Goal: Task Accomplishment & Management: Complete application form

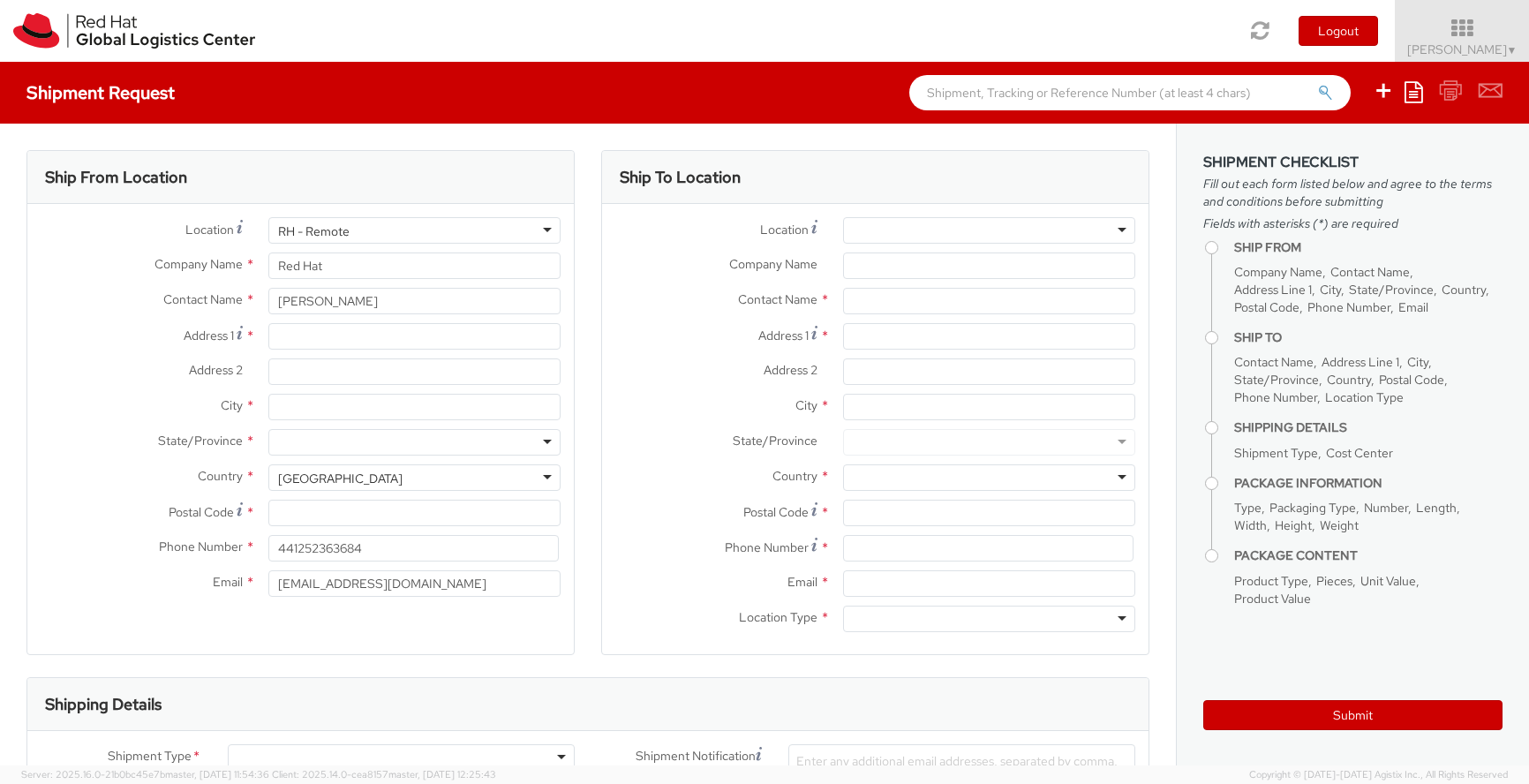
select select
click at [395, 479] on div "[GEOGRAPHIC_DATA]" at bounding box center [414, 477] width 292 height 27
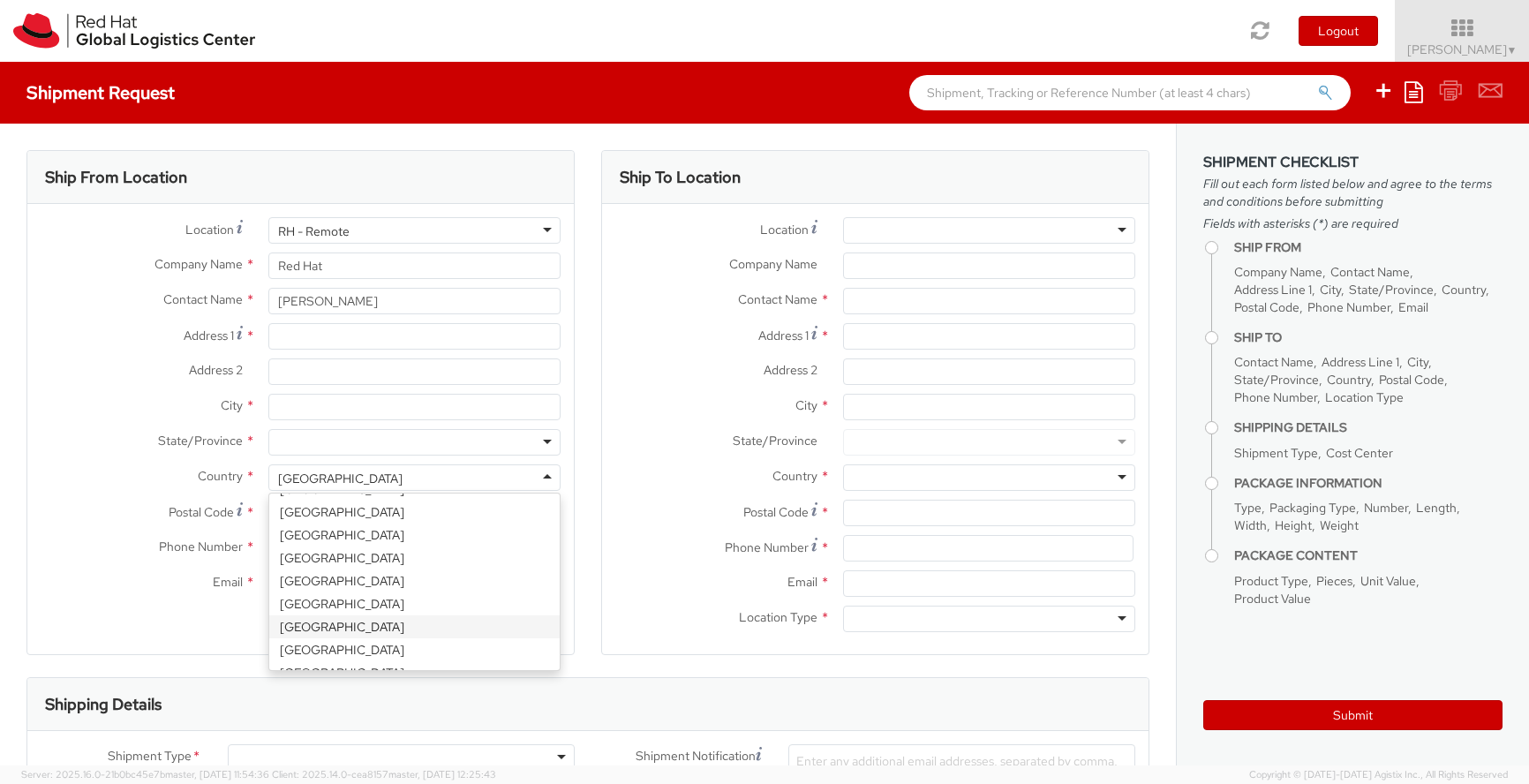
select select "CM"
select select "KGS"
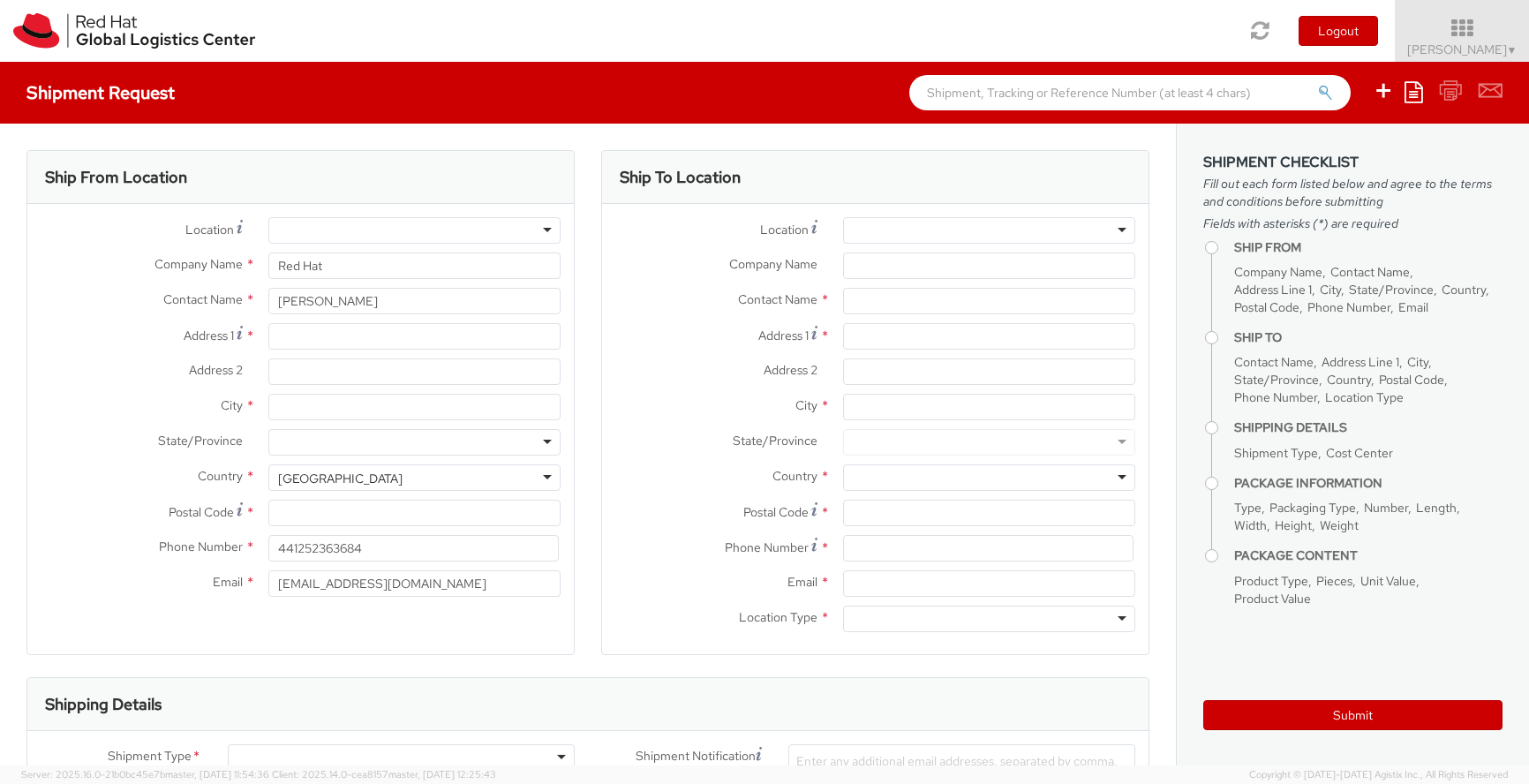
click at [397, 622] on div "Ship From Location Location * [GEOGRAPHIC_DATA] - [GEOGRAPHIC_DATA] - [GEOGRAPH…" at bounding box center [301, 403] width 549 height 505
click at [338, 435] on div at bounding box center [414, 441] width 292 height 27
click at [310, 476] on div "Location * [GEOGRAPHIC_DATA] - [GEOGRAPHIC_DATA] - [GEOGRAPHIC_DATA] [GEOGRAPHI…" at bounding box center [301, 411] width 547 height 388
click at [300, 514] on input "Postal Code *" at bounding box center [414, 513] width 292 height 27
type input "GU26 6UB"
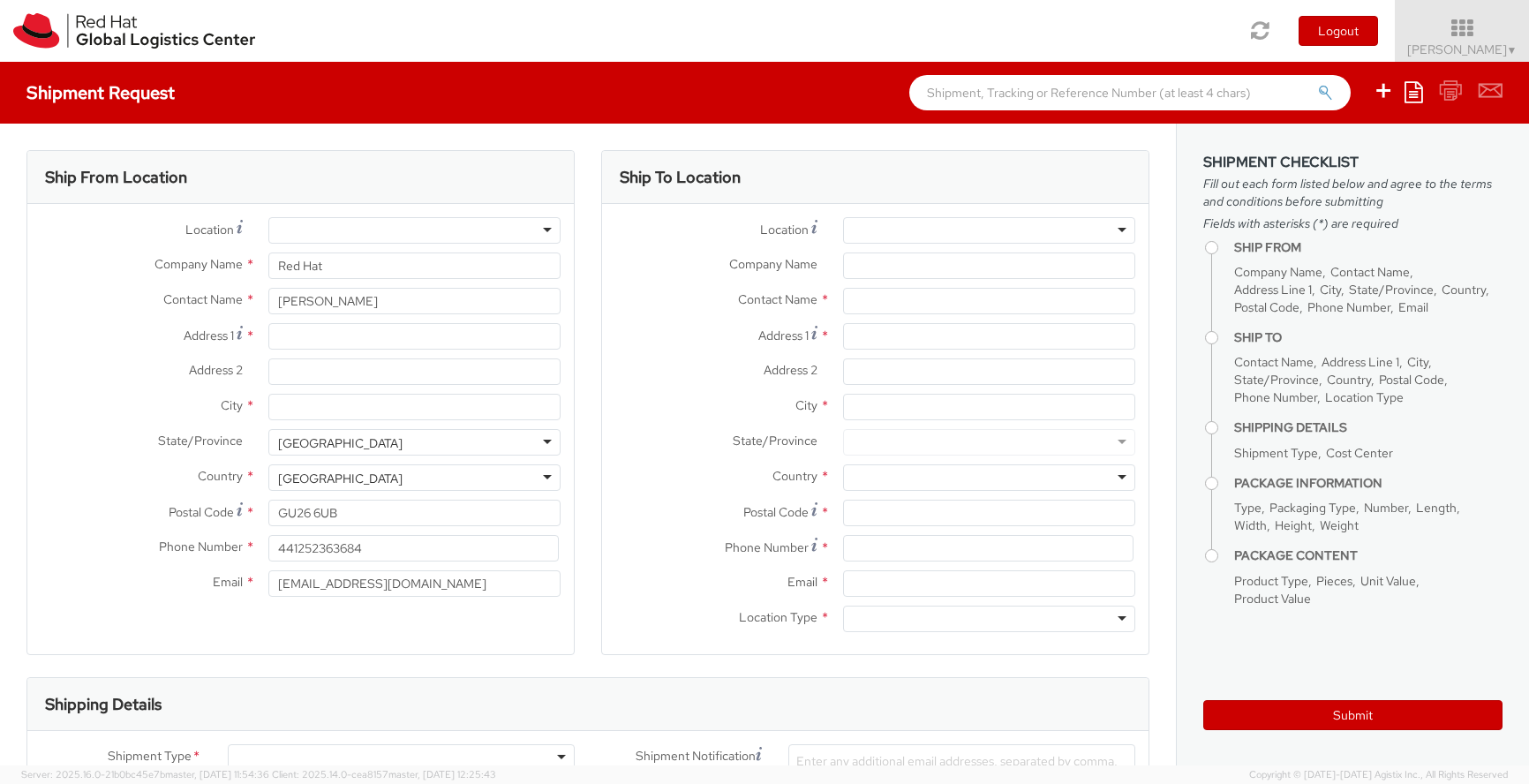
click at [322, 239] on div at bounding box center [414, 230] width 292 height 27
type input "remote"
select select "IN"
select select "LBS"
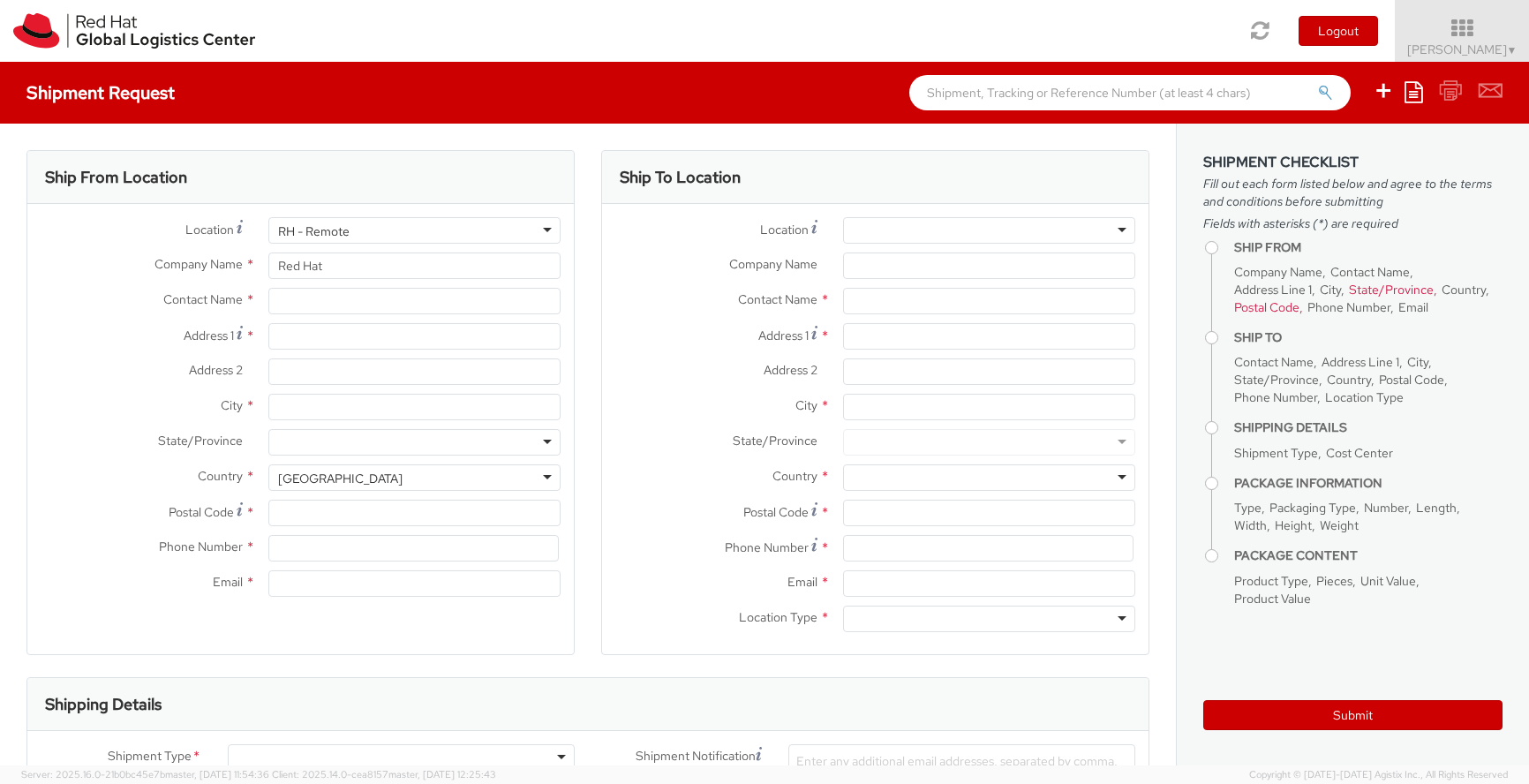
click at [342, 265] on div "Location * RH - Remote RH - Remote RH - Amsterdam - MSO RH - Amsterdam Data Cen…" at bounding box center [301, 411] width 547 height 388
click at [321, 340] on input "Address 1 *" at bounding box center [414, 336] width 292 height 27
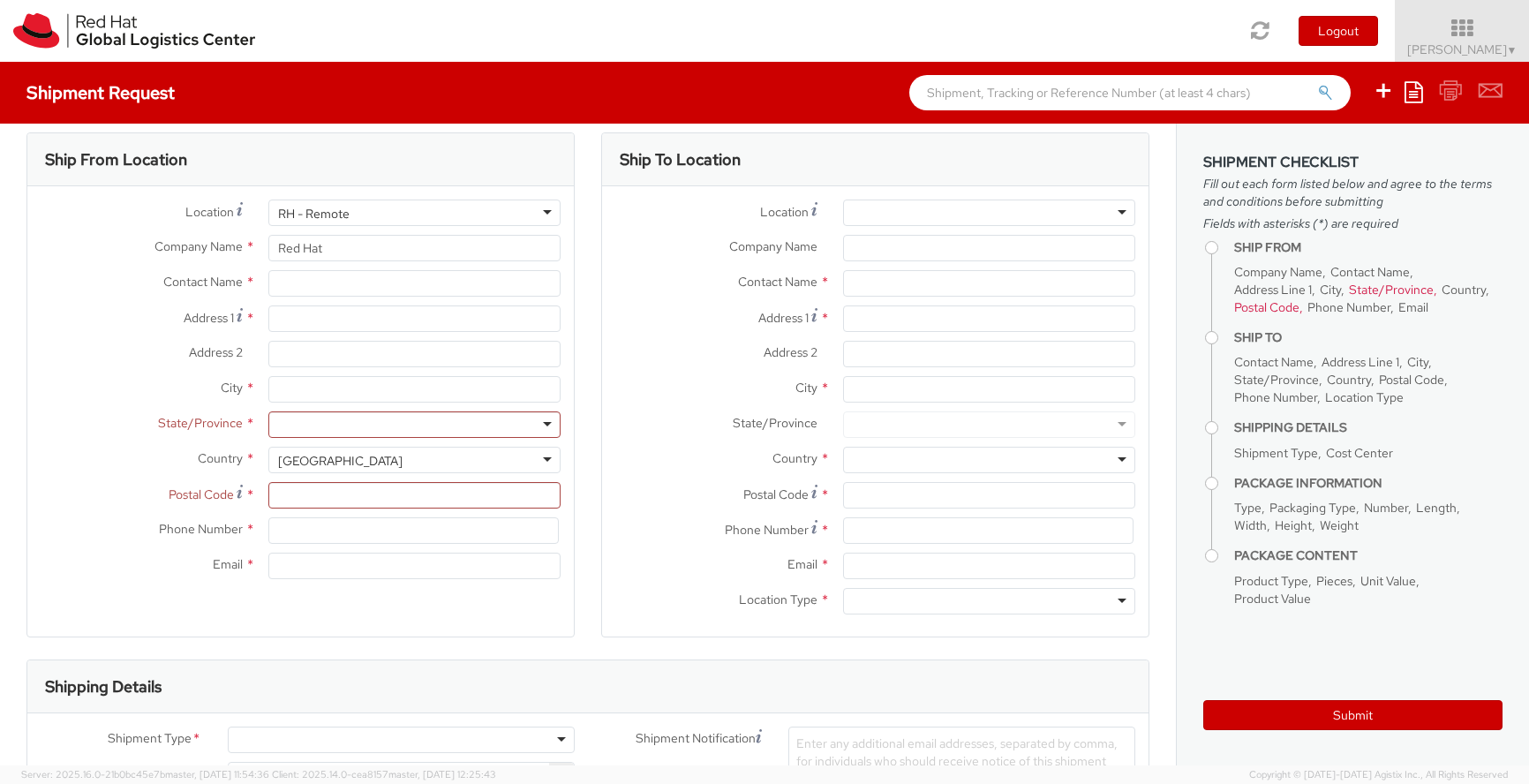
scroll to position [4450, 0]
click at [329, 457] on div "[GEOGRAPHIC_DATA]" at bounding box center [341, 461] width 125 height 18
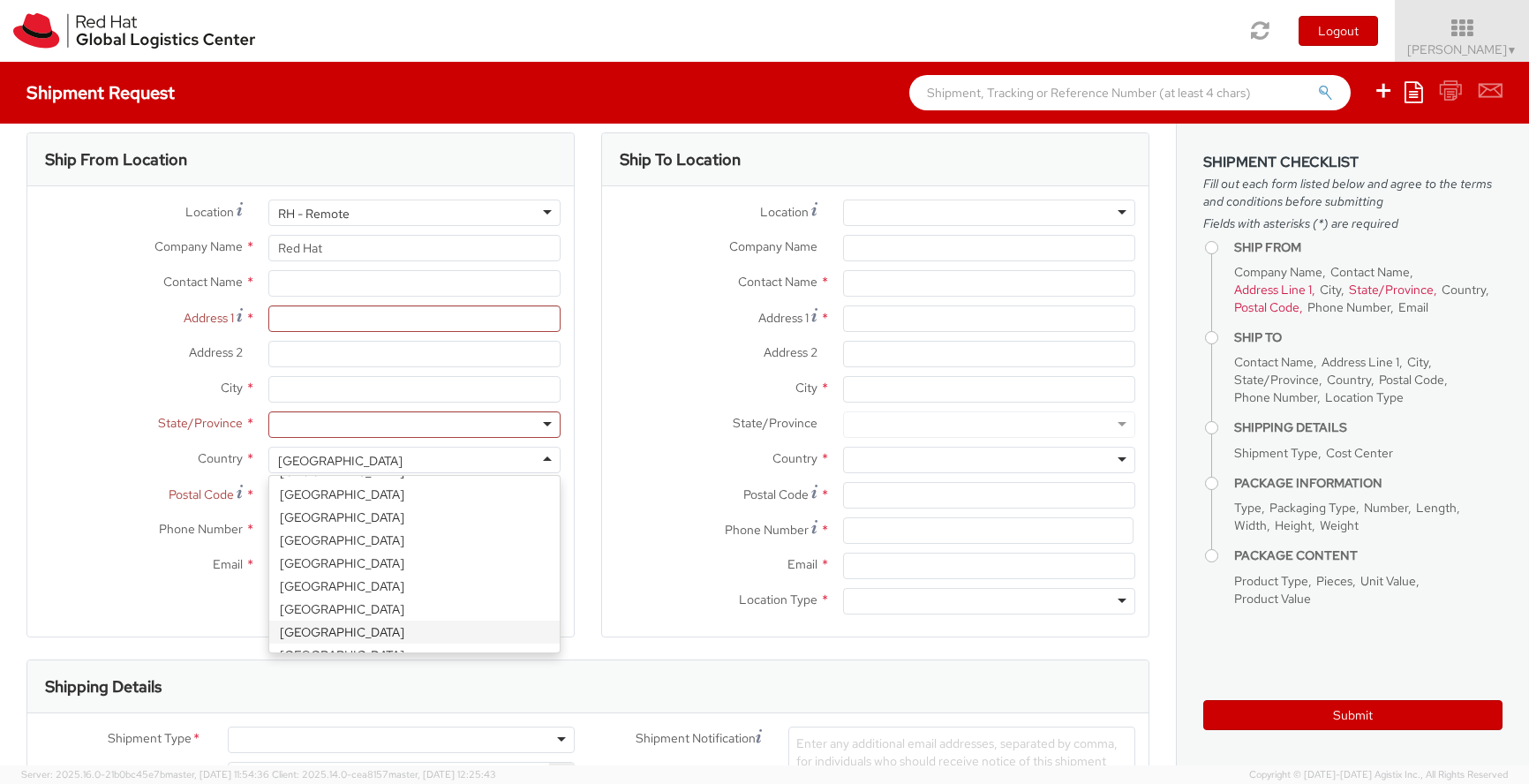
scroll to position [0, 0]
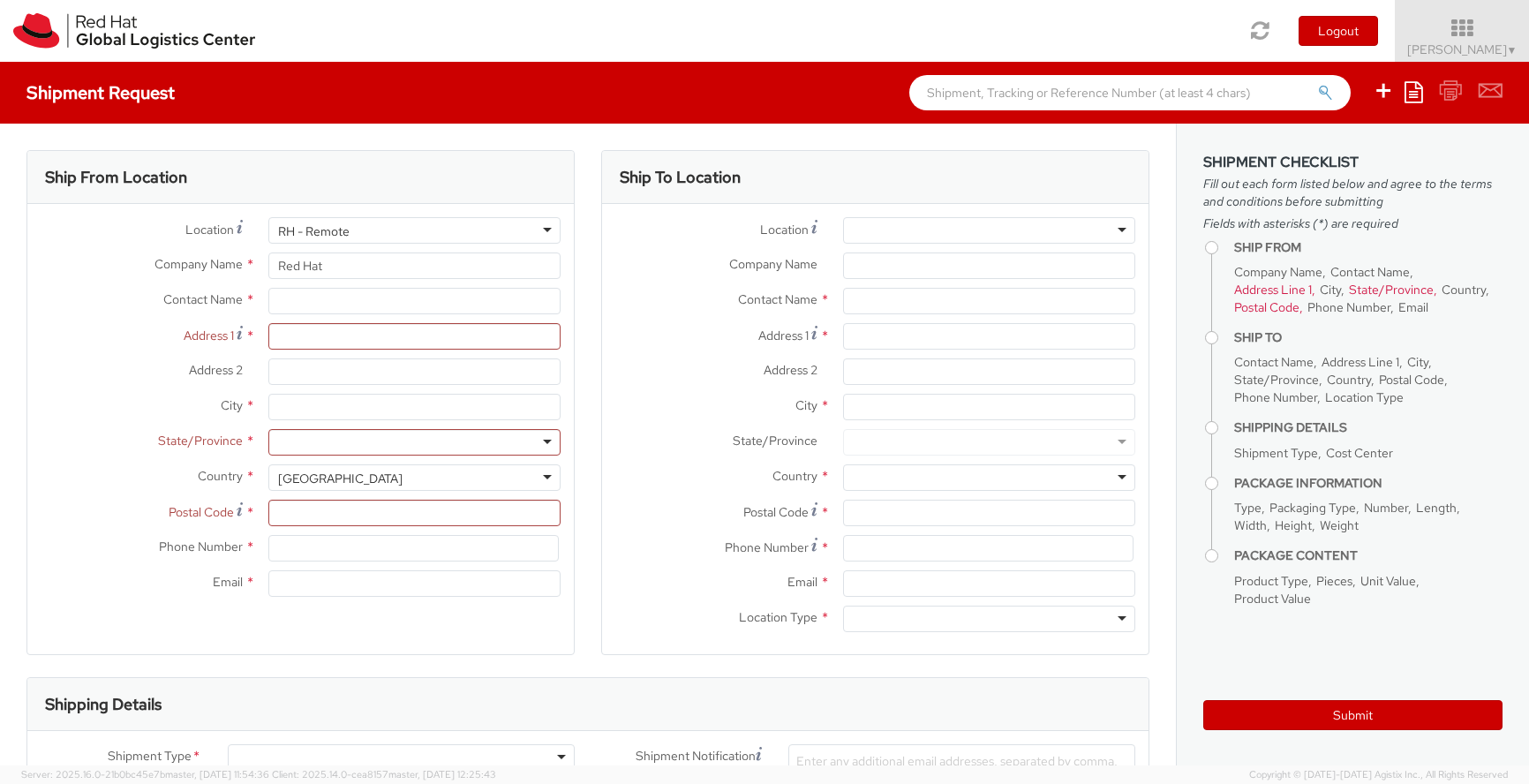
select select "CM"
select select "KGS"
click at [355, 623] on div "Ship From Location Location * RH - Remote RH - Remote RH - Amsterdam - MSO RH -…" at bounding box center [301, 403] width 549 height 505
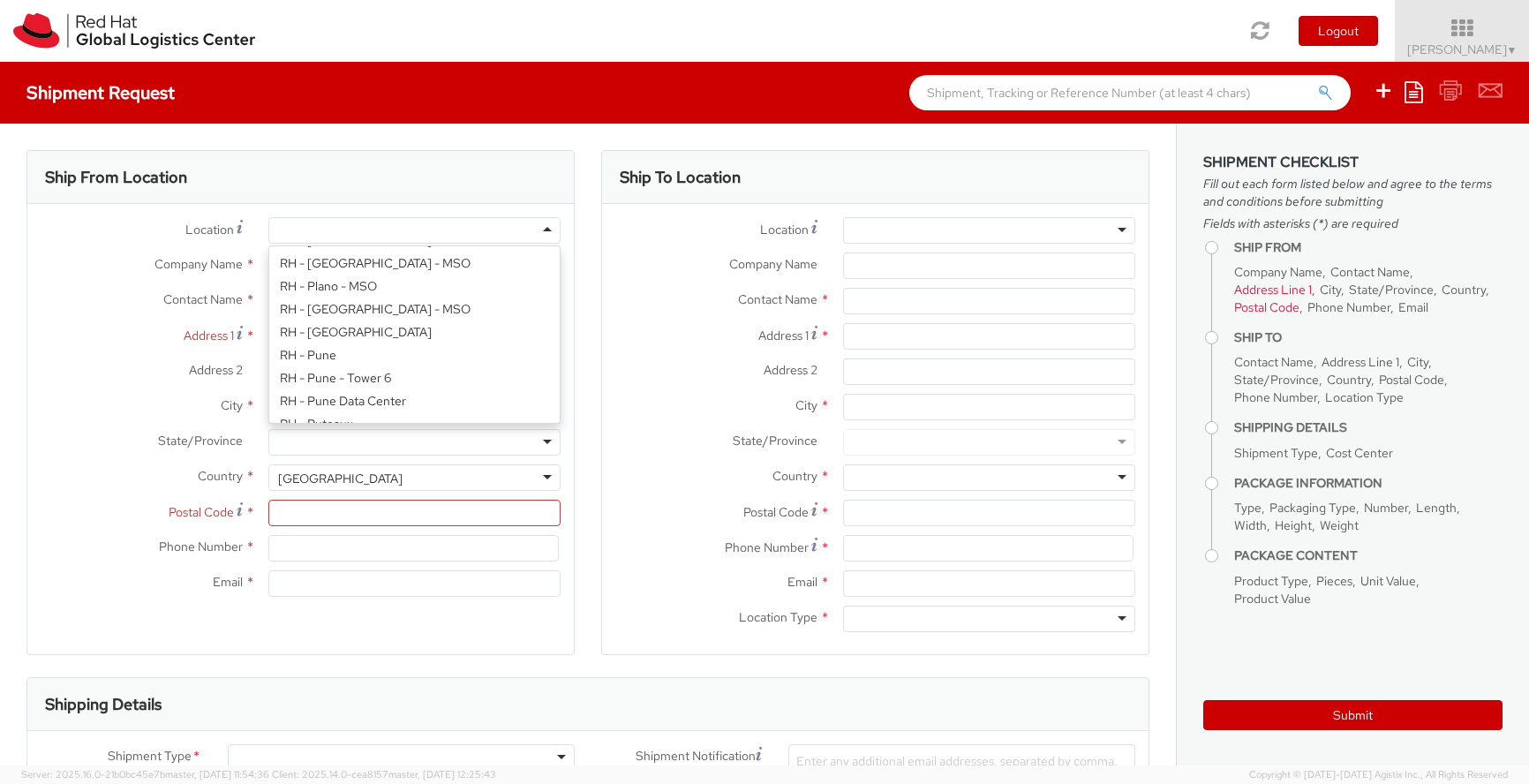
click at [343, 234] on div at bounding box center [414, 230] width 292 height 27
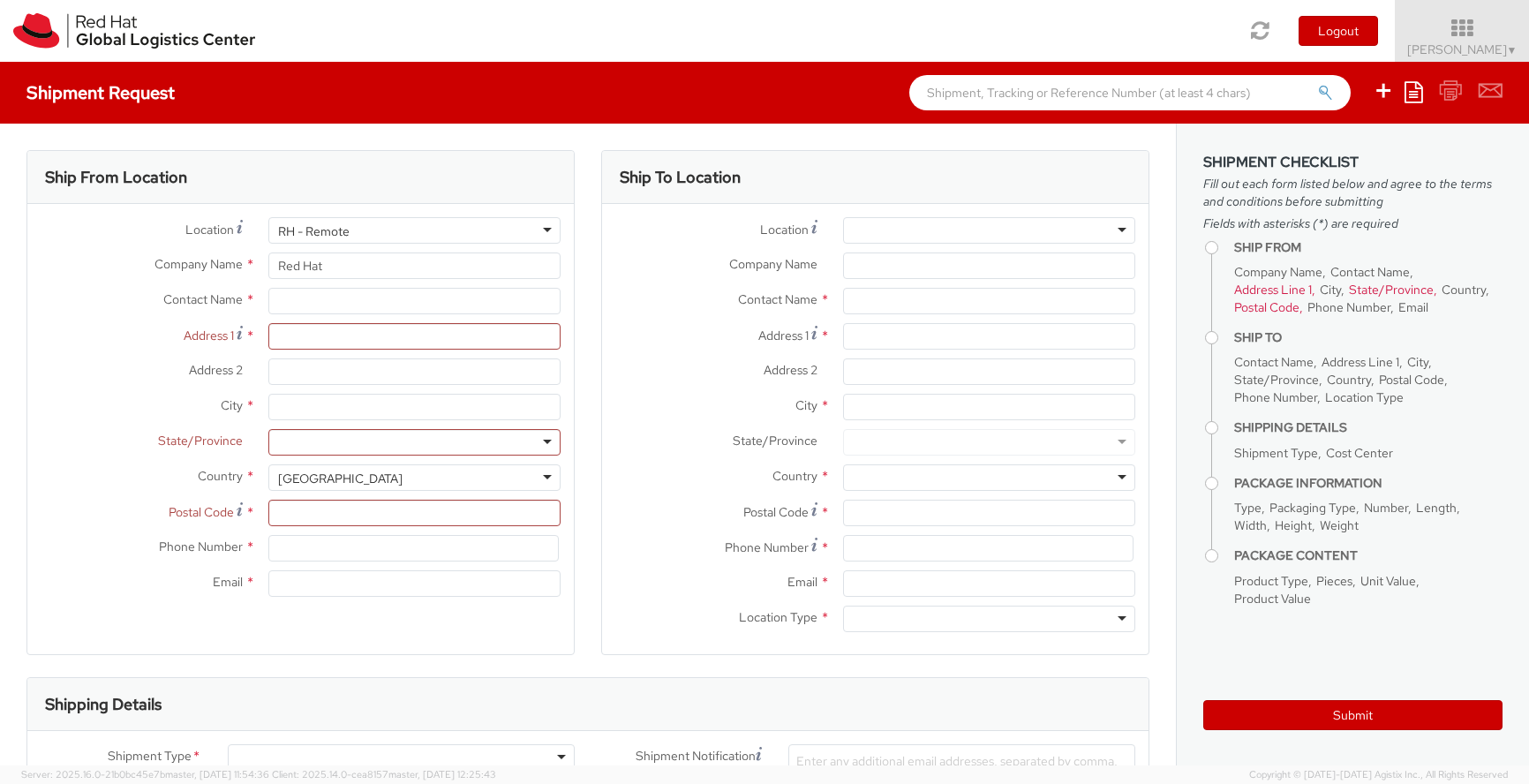
select select "IN"
select select "LBS"
click at [342, 356] on div "Location * RH - Remote RH - Remote RH - Amsterdam - MSO RH - Amsterdam Data Cen…" at bounding box center [301, 411] width 547 height 388
click at [319, 467] on div "[GEOGRAPHIC_DATA]" at bounding box center [414, 477] width 292 height 27
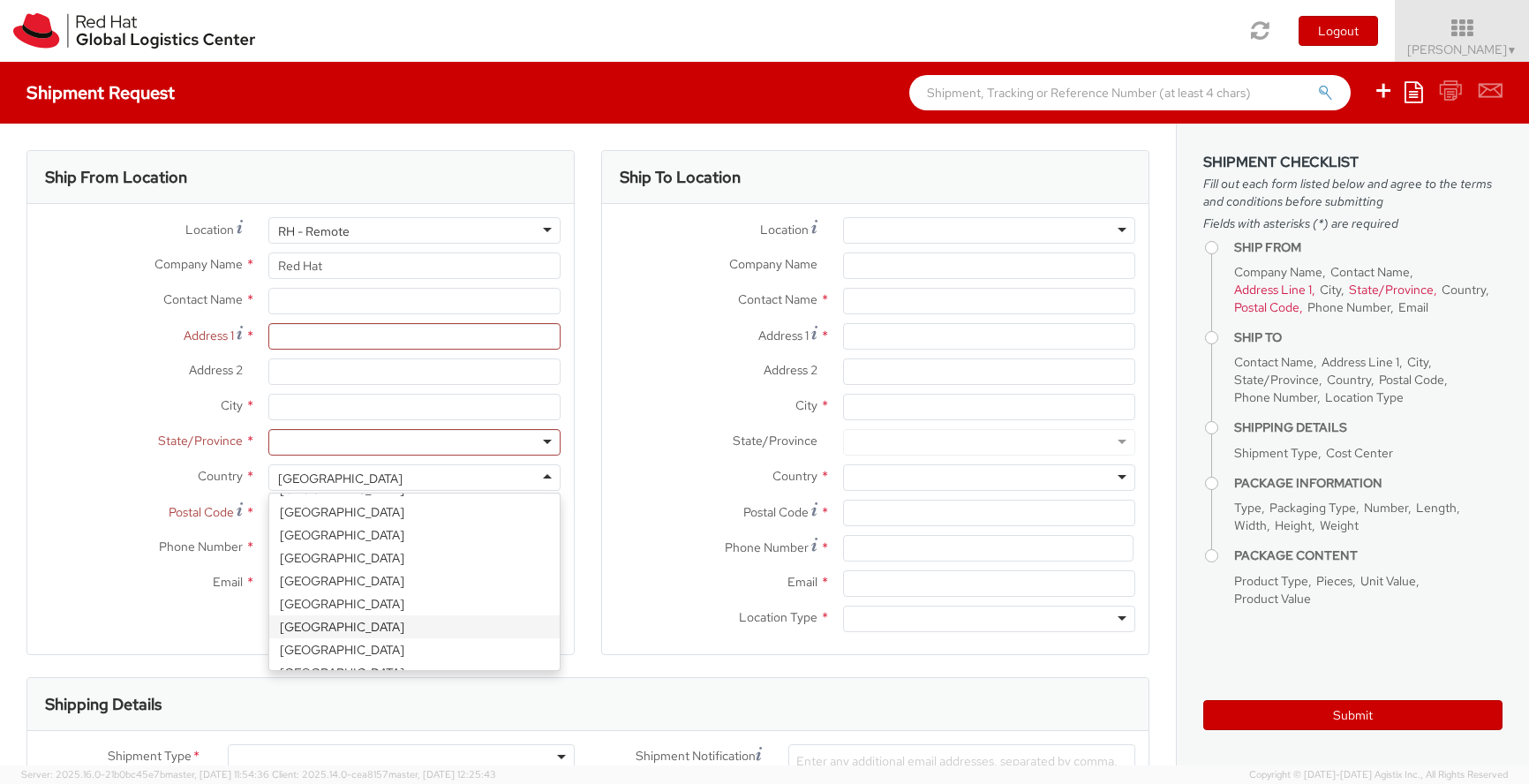
select select "CM"
select select "KGS"
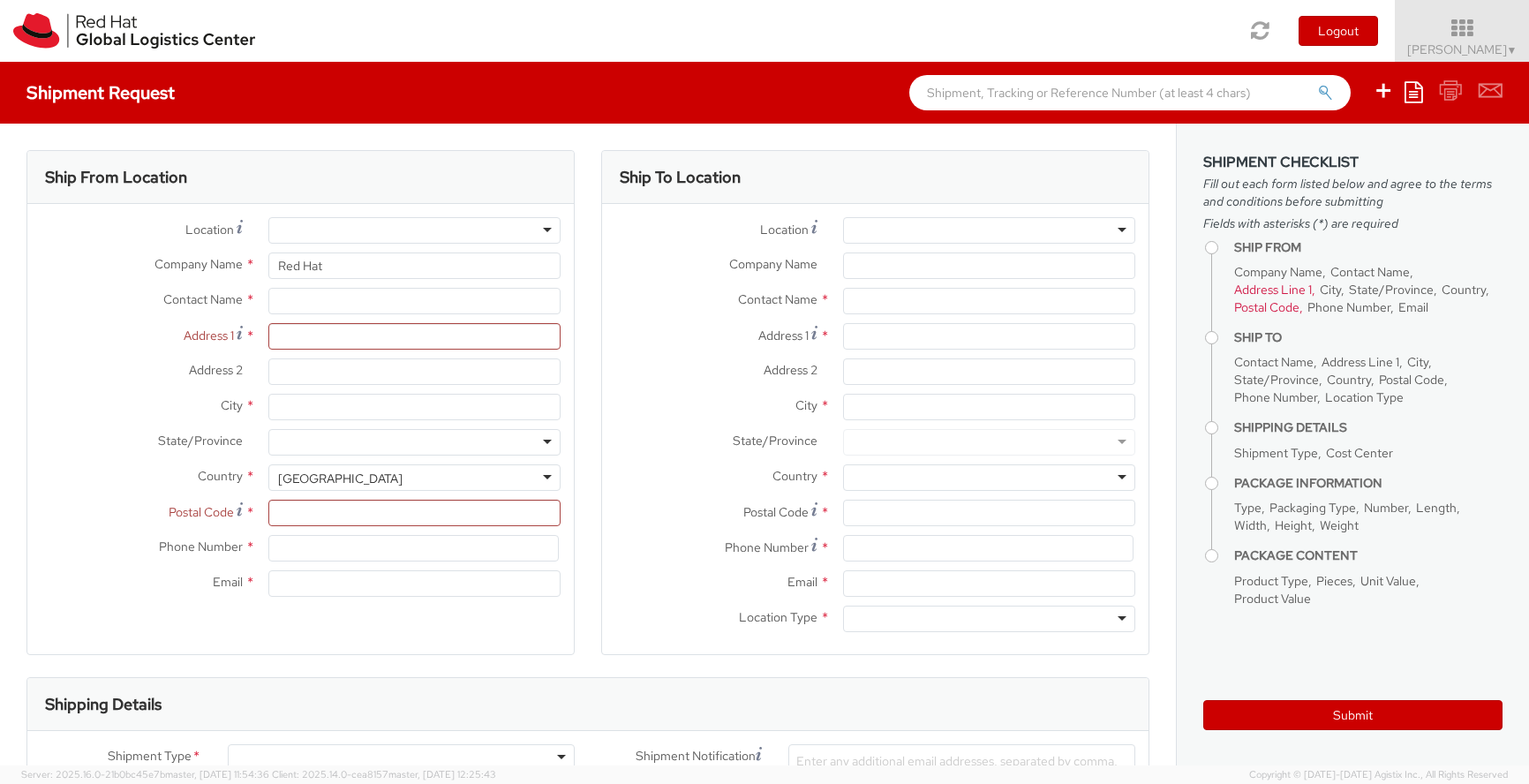
click at [344, 632] on div "Ship From Location Location * [GEOGRAPHIC_DATA] - [GEOGRAPHIC_DATA] - [GEOGRAPH…" at bounding box center [301, 403] width 549 height 505
click at [296, 308] on input "text" at bounding box center [414, 301] width 292 height 27
type input "12 Rock"
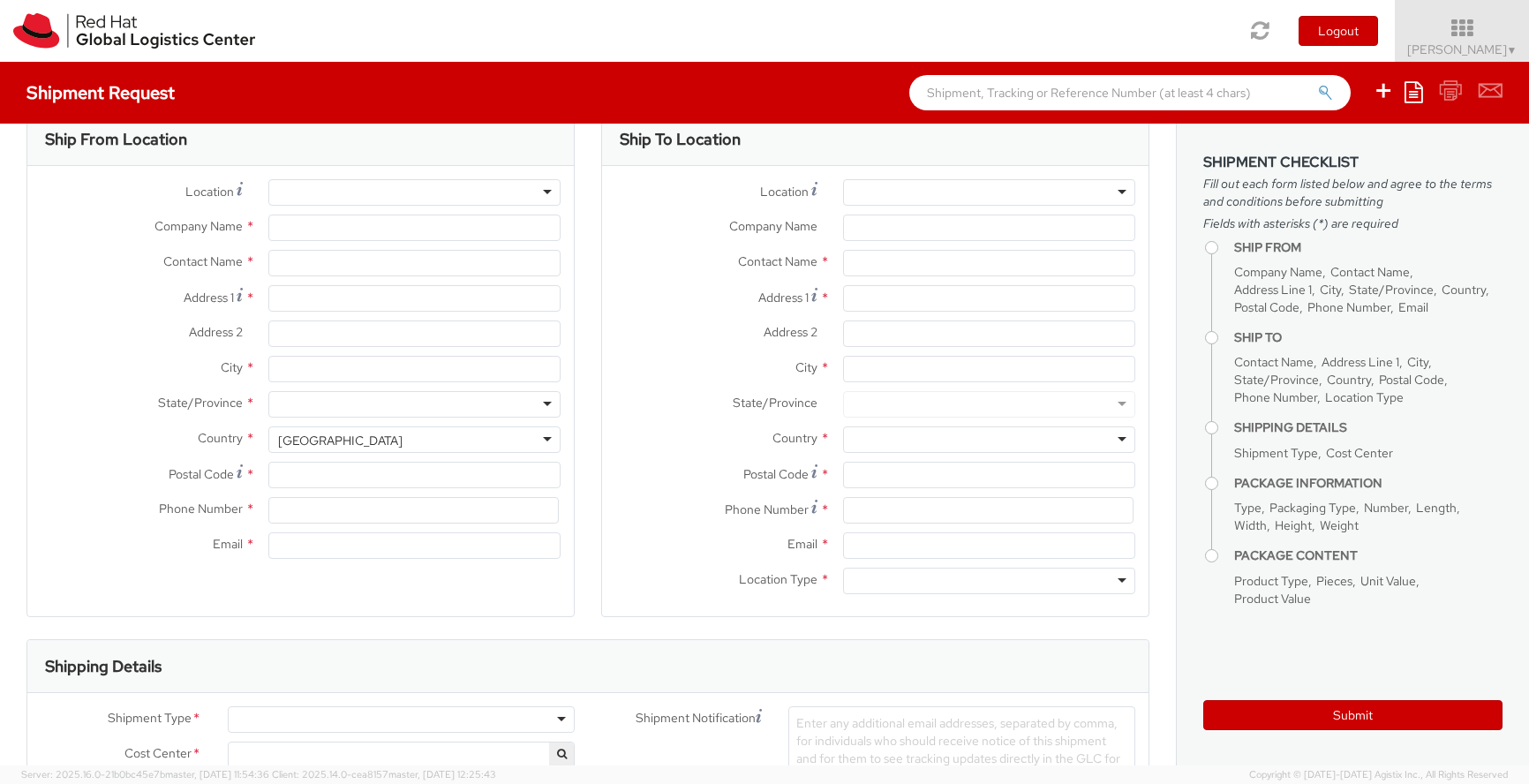
select select "413"
select select
click at [306, 192] on div at bounding box center [414, 190] width 292 height 27
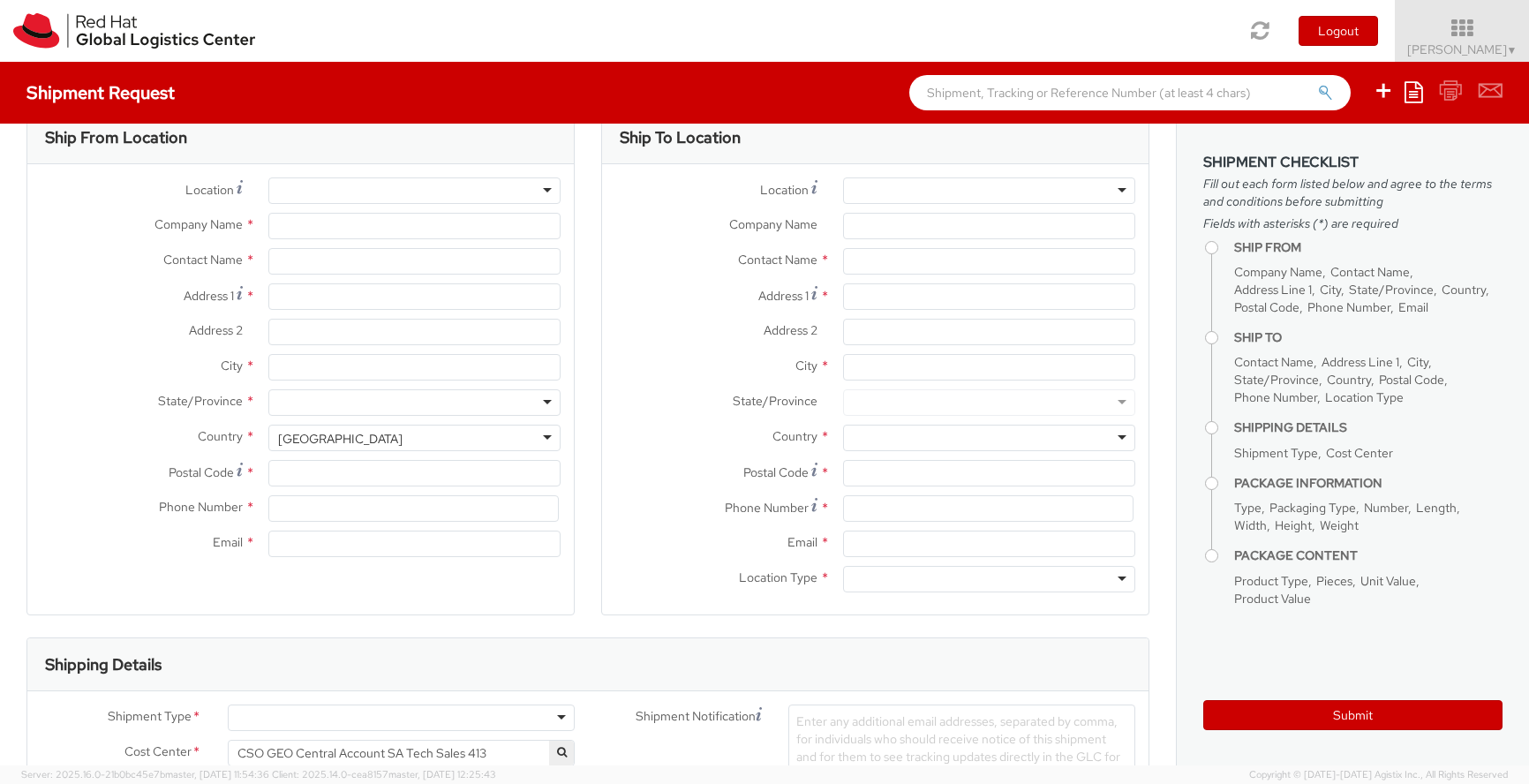
type input "Red Hat"
type input "[PERSON_NAME]"
type input "441252363684"
type input "[EMAIL_ADDRESS][DOMAIN_NAME]"
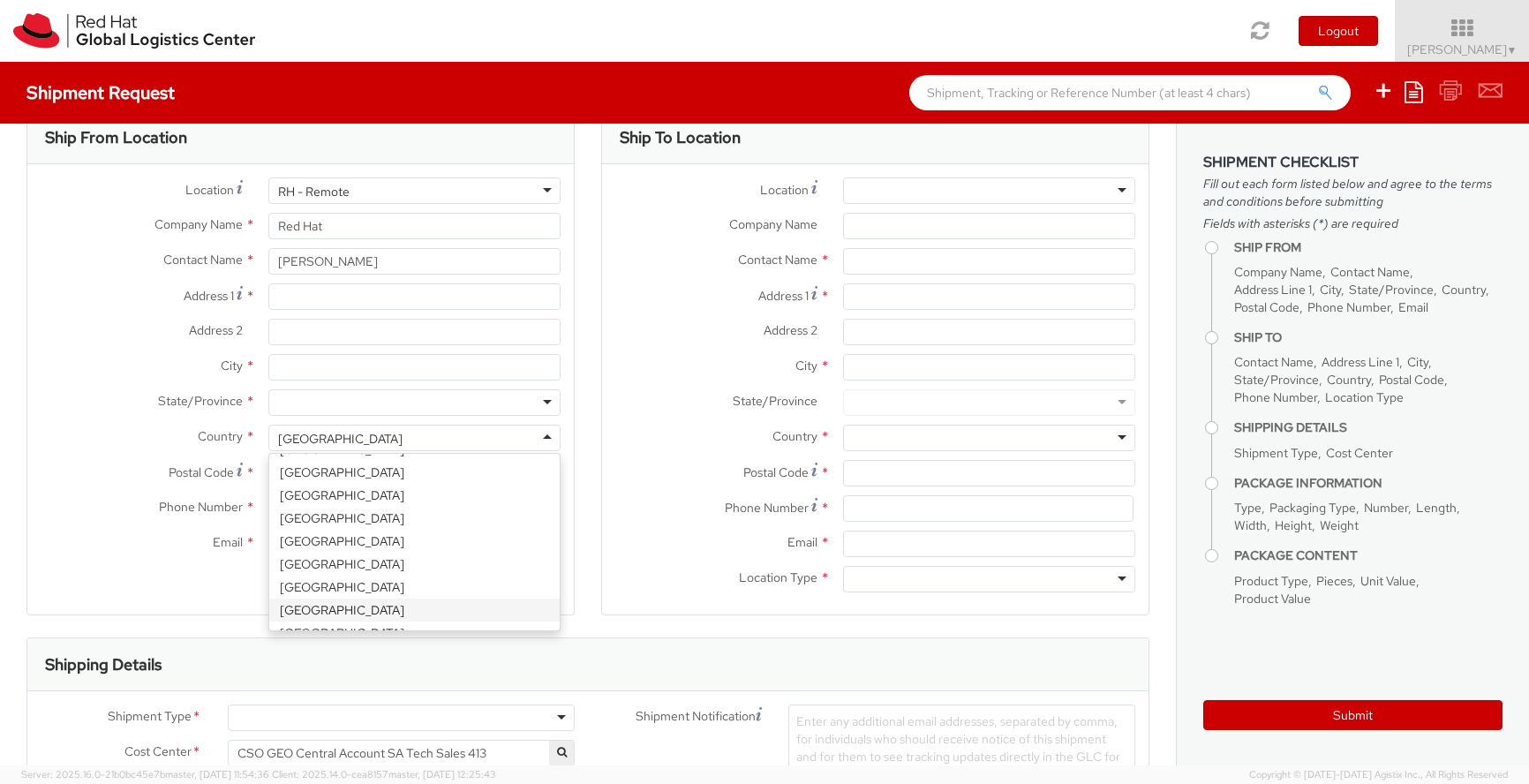
click at [327, 440] on div "[GEOGRAPHIC_DATA]" at bounding box center [341, 439] width 125 height 18
select select "CM"
select select "KGS"
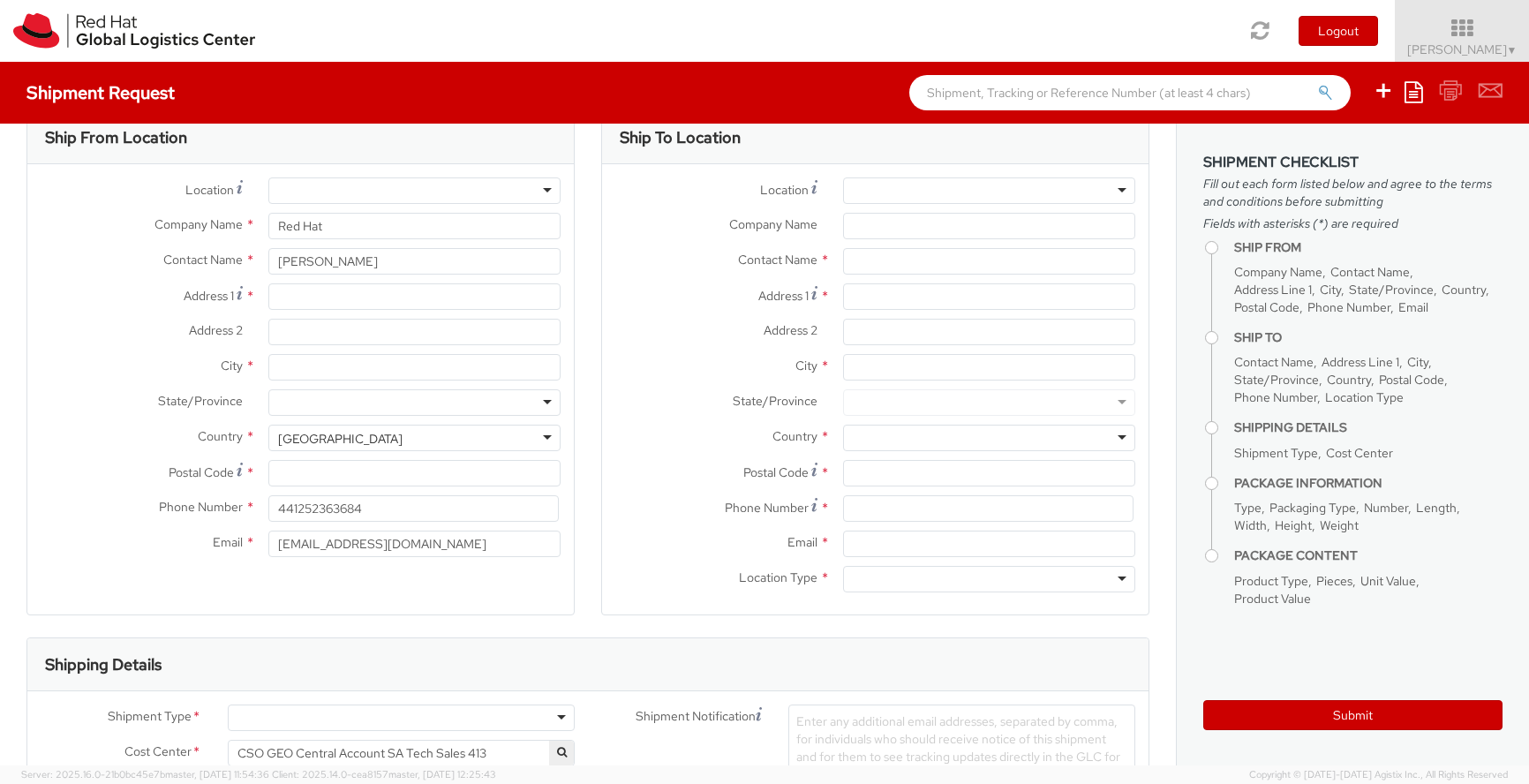
click at [366, 592] on div "Ship From Location Location * [GEOGRAPHIC_DATA] - [GEOGRAPHIC_DATA] - [GEOGRAPH…" at bounding box center [301, 362] width 549 height 505
click at [329, 301] on input "Address 1 *" at bounding box center [414, 296] width 292 height 27
type input "[STREET_ADDRESS]"
type input "Grayshott"
type input "Hindhead"
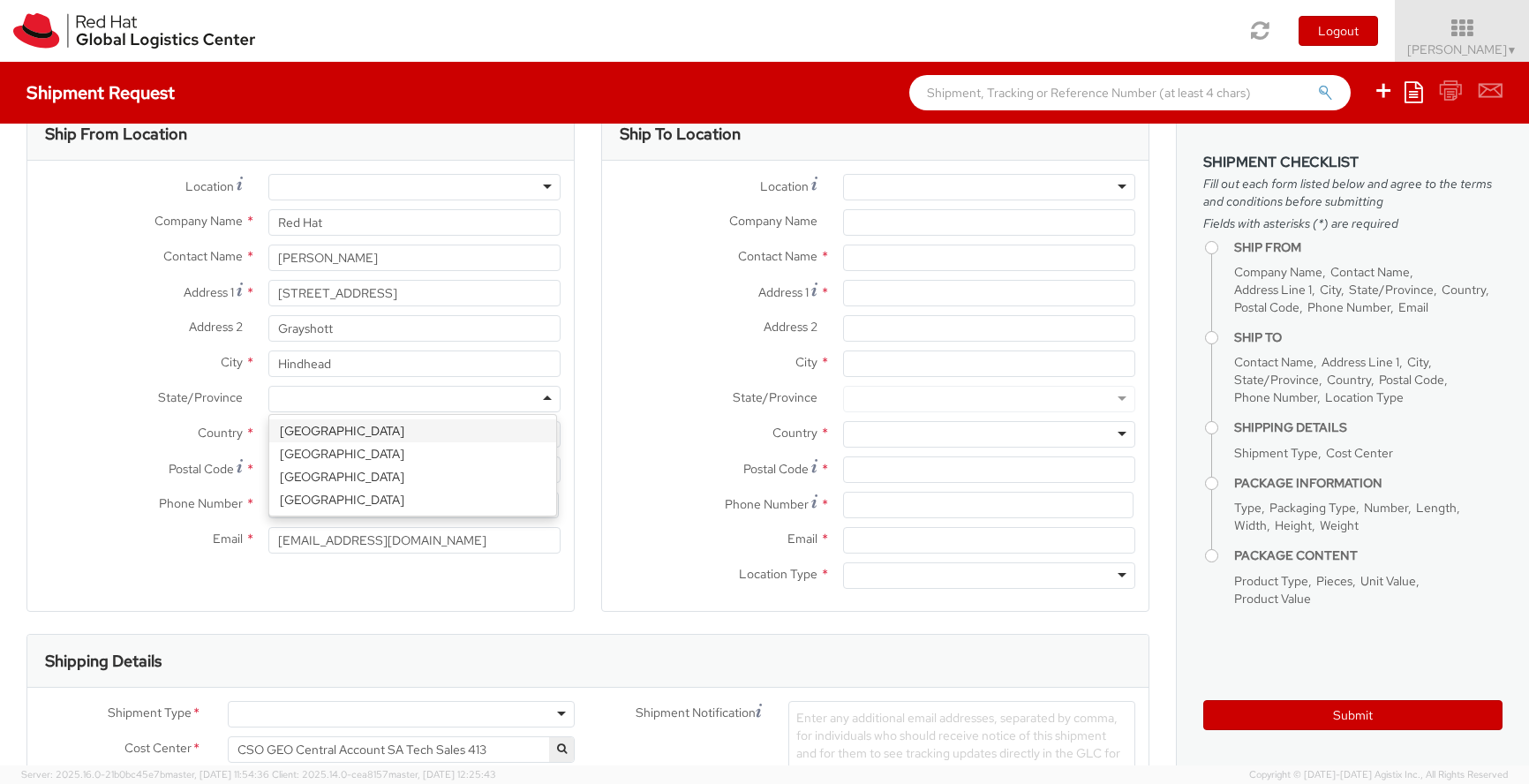
scroll to position [105, 0]
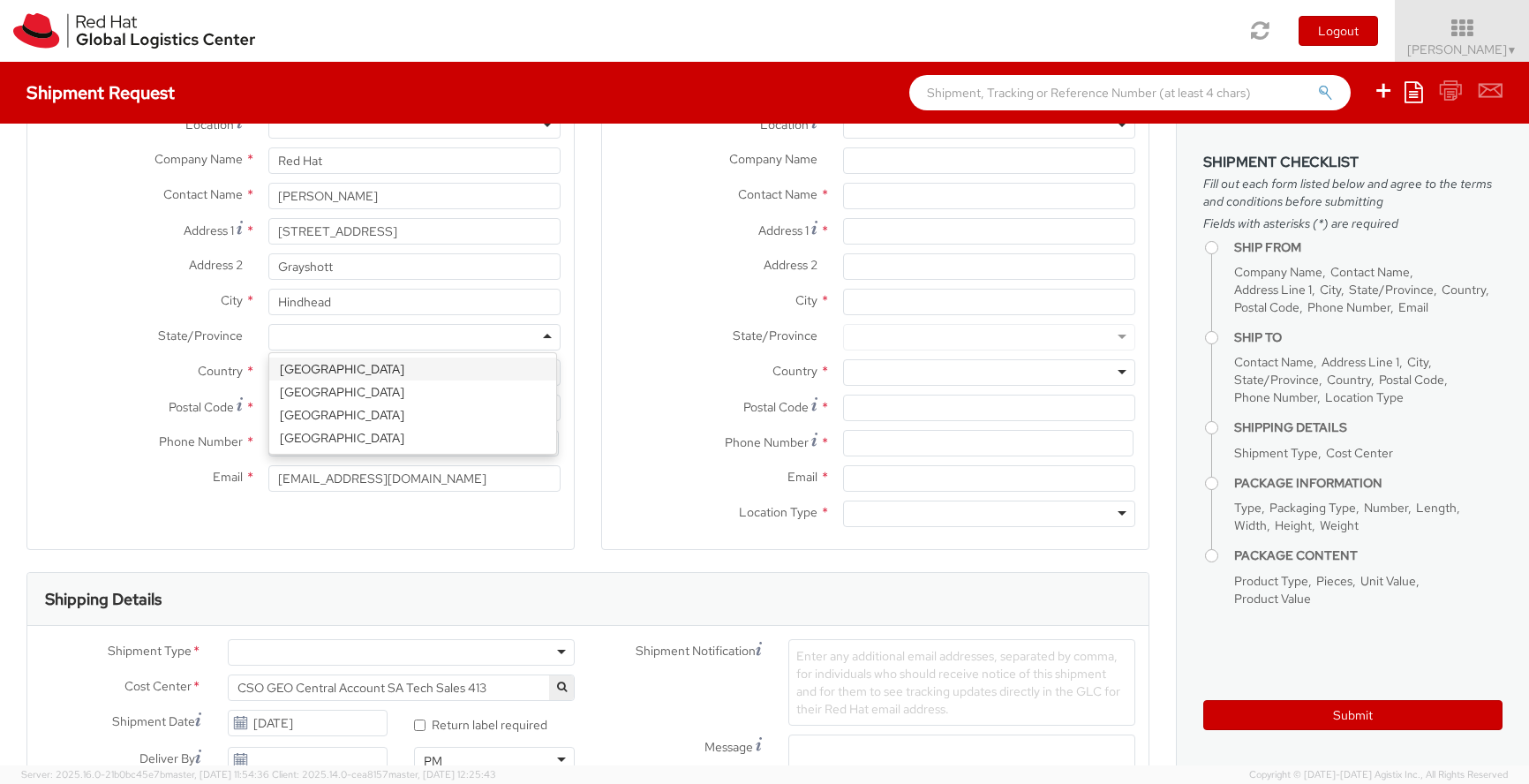
click at [314, 361] on div "Location * [GEOGRAPHIC_DATA] - [GEOGRAPHIC_DATA] - [GEOGRAPHIC_DATA] [GEOGRAPHI…" at bounding box center [301, 306] width 547 height 388
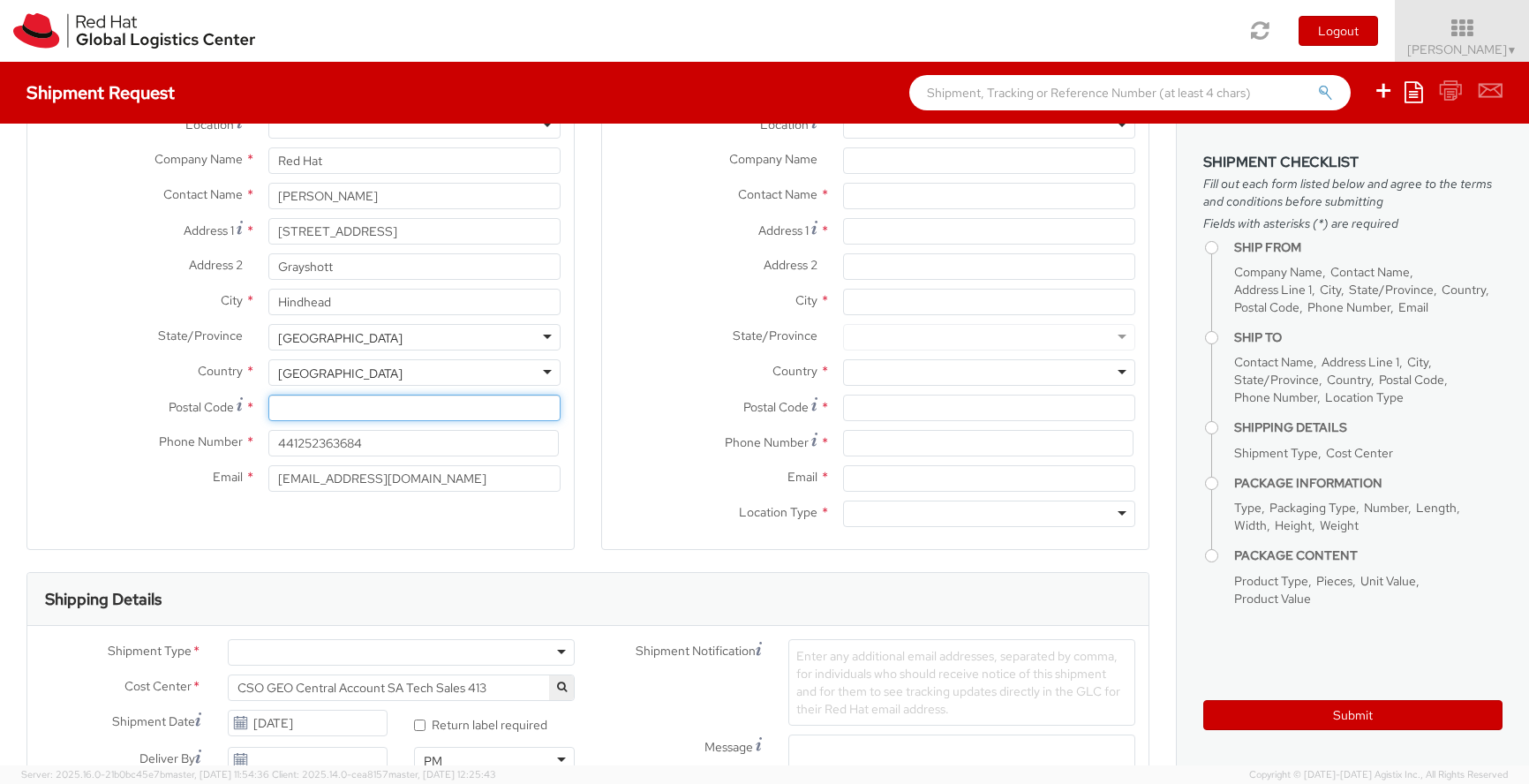
click at [315, 405] on input "Postal Code *" at bounding box center [414, 408] width 292 height 27
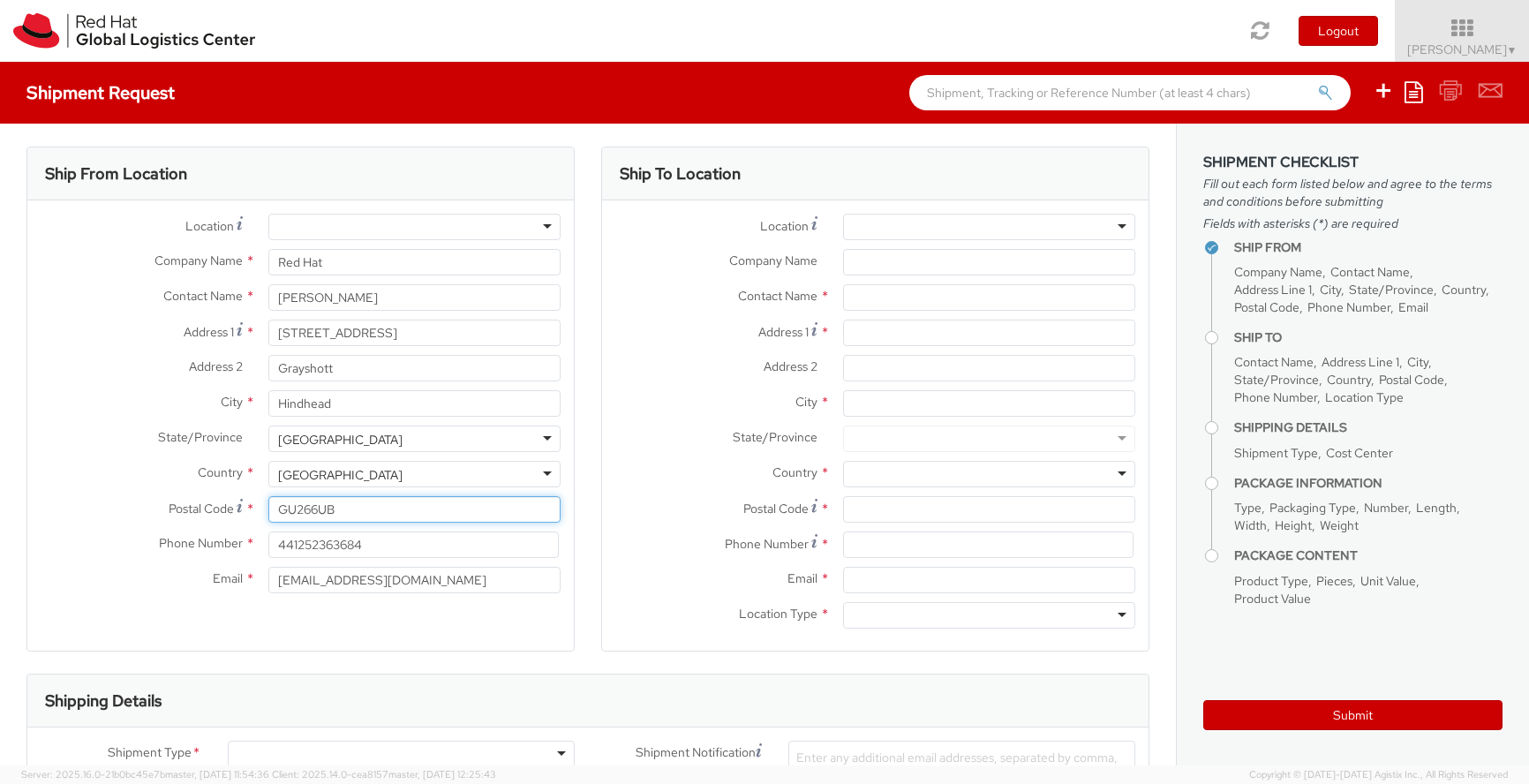
scroll to position [0, 0]
type input "GU266UB"
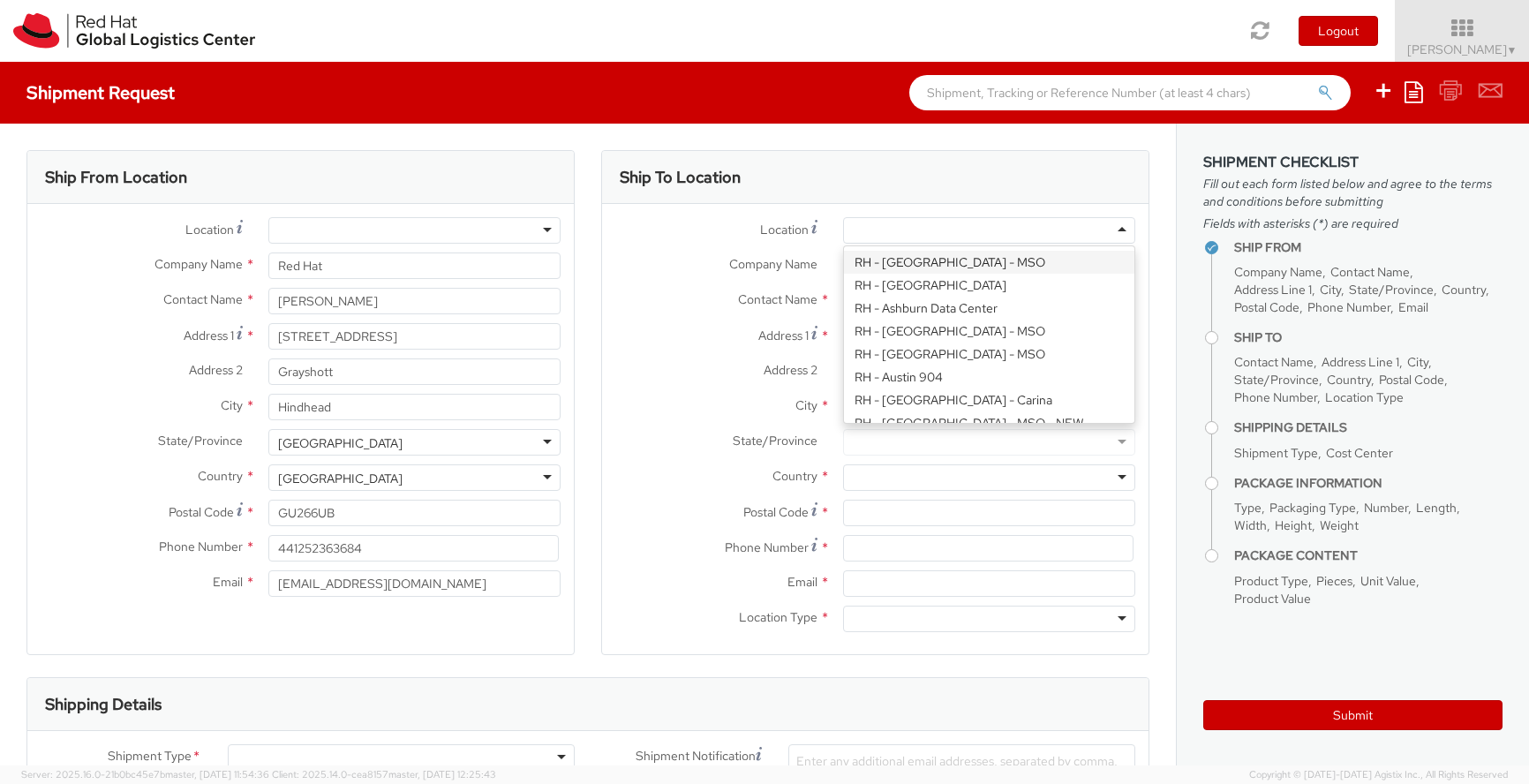
click at [905, 224] on div at bounding box center [989, 230] width 292 height 27
type input "Red Hat UK Limited"
type input "[STREET_ADDRESS]"
type input "[GEOGRAPHIC_DATA]"
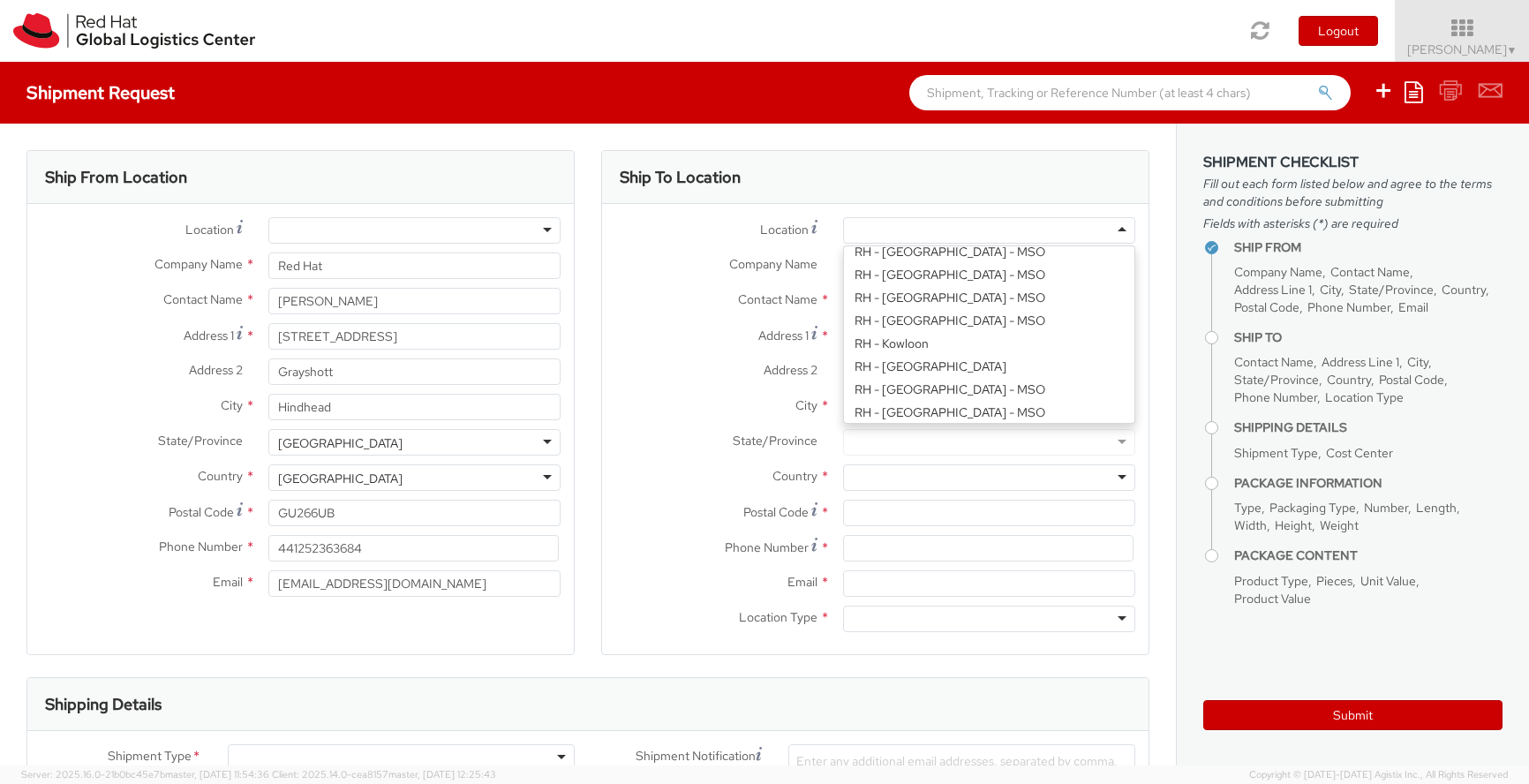
type input "SE1 7ND"
click at [907, 330] on div "Location * [GEOGRAPHIC_DATA] - [GEOGRAPHIC_DATA] - [GEOGRAPHIC_DATA] [GEOGRAPHI…" at bounding box center [875, 429] width 547 height 424
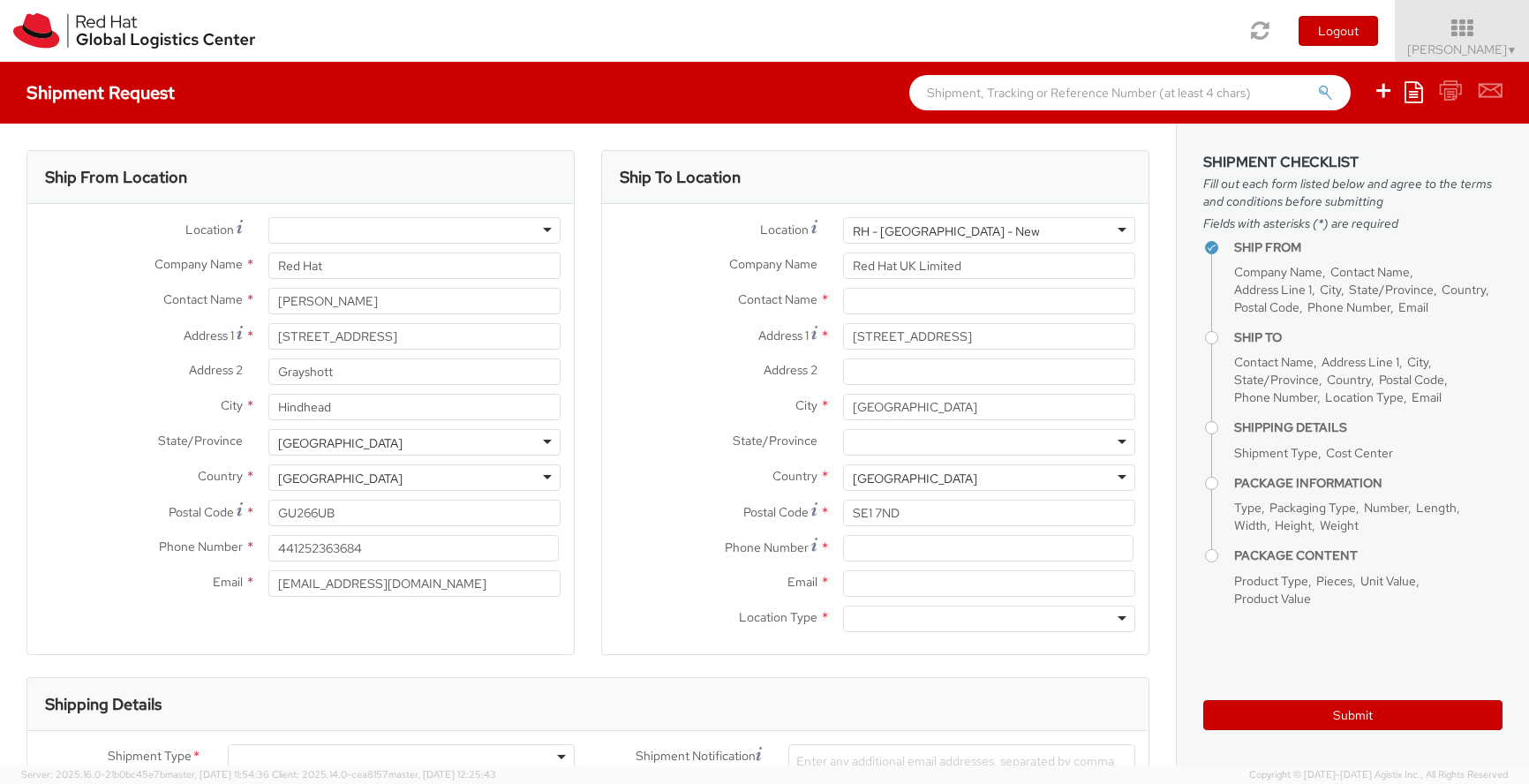
click at [901, 237] on div "RH - [GEOGRAPHIC_DATA] - New" at bounding box center [946, 232] width 187 height 18
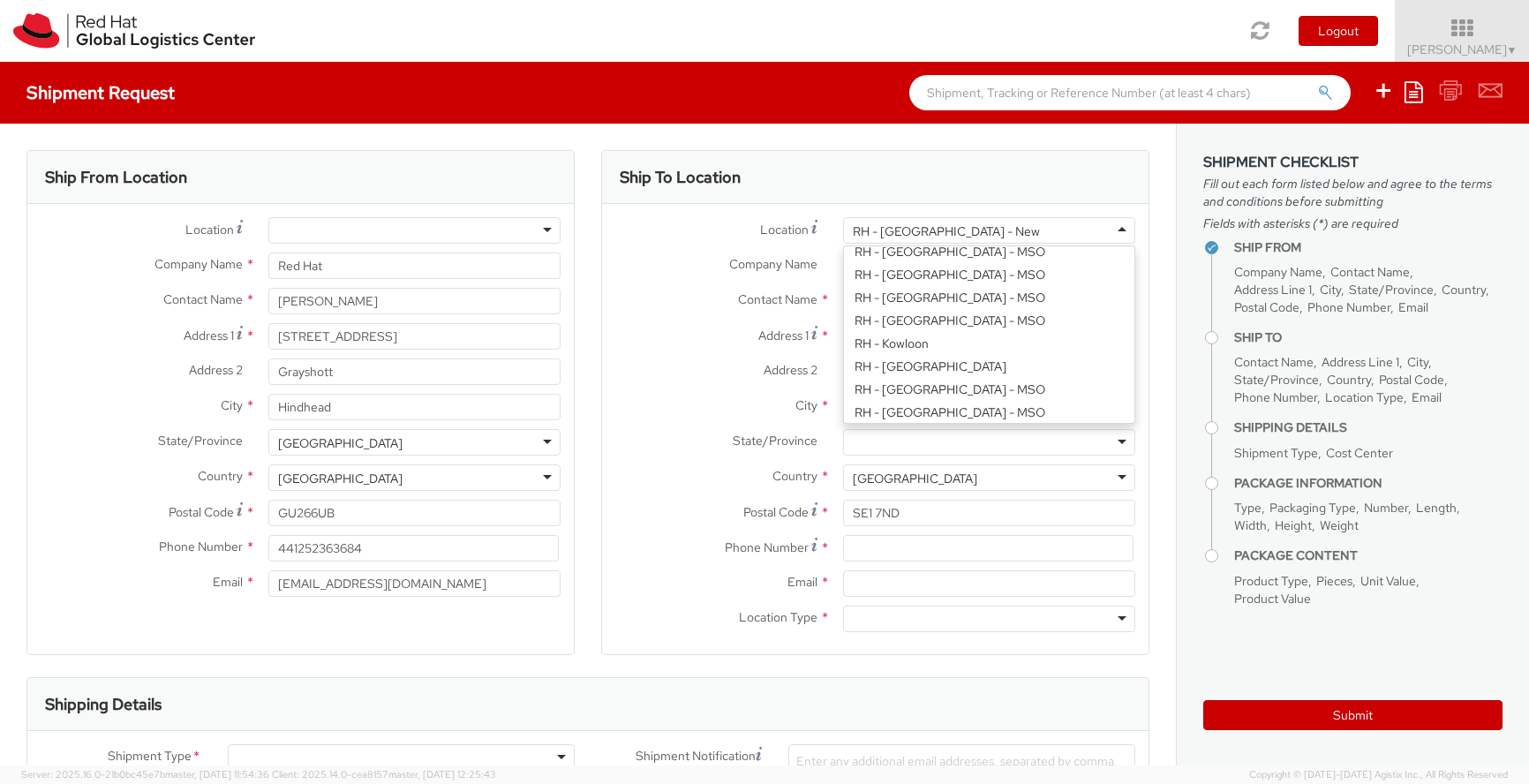
type input "[GEOGRAPHIC_DATA]"
type input "[STREET_ADDRESS]"
type input "EC3R8NB"
type input "44 207 009 4444"
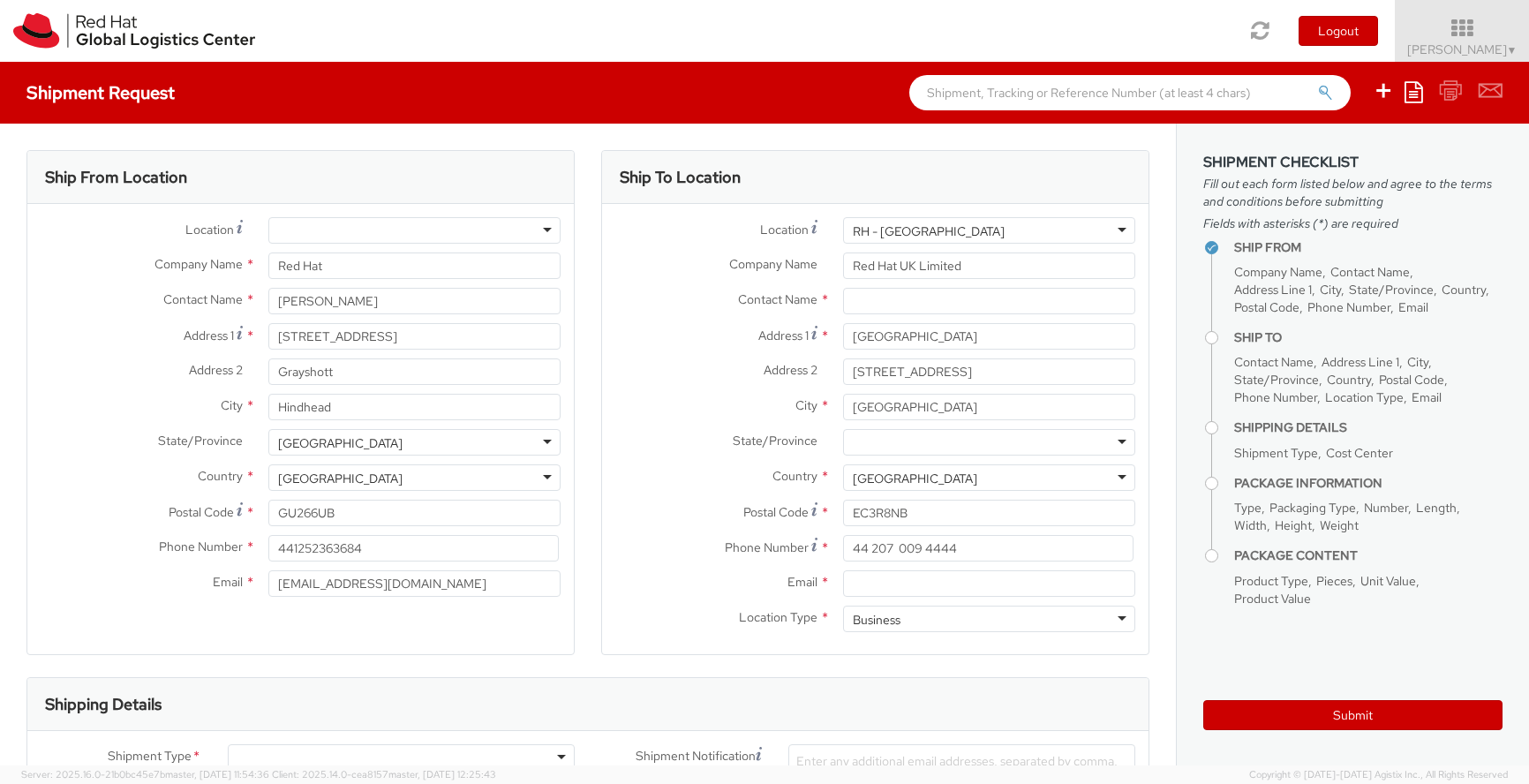
click at [902, 323] on div "Location * [GEOGRAPHIC_DATA] - [GEOGRAPHIC_DATA] [GEOGRAPHIC_DATA] - [GEOGRAPHI…" at bounding box center [875, 429] width 547 height 424
click at [915, 305] on input "text" at bounding box center [989, 301] width 292 height 27
drag, startPoint x: 919, startPoint y: 302, endPoint x: 758, endPoint y: 304, distance: 161.0
click at [844, 304] on input "asargean" at bounding box center [989, 301] width 292 height 27
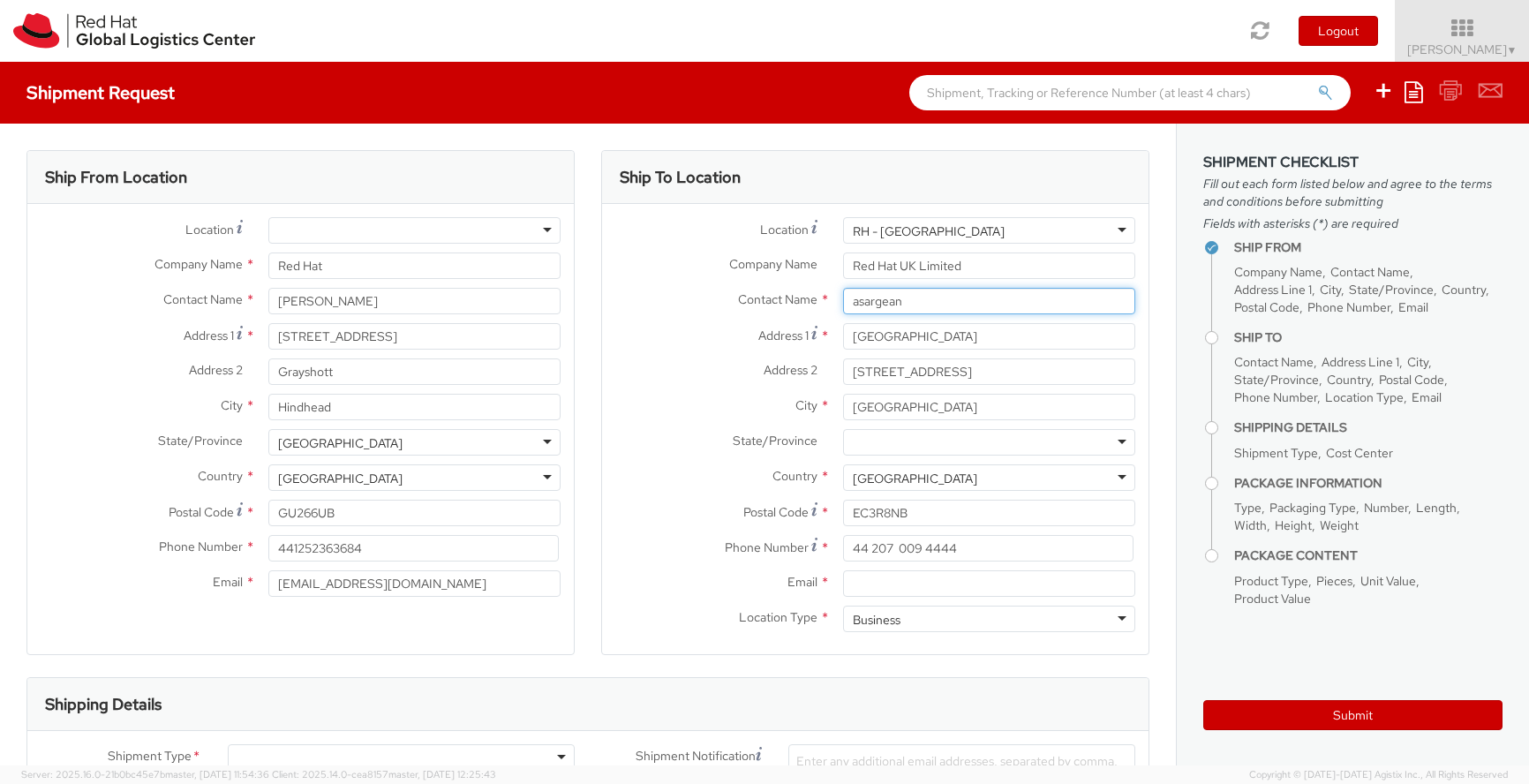
paste input "@[DOMAIN_NAME]"
type input "[EMAIL_ADDRESS][DOMAIN_NAME]"
drag, startPoint x: 984, startPoint y: 303, endPoint x: 775, endPoint y: 279, distance: 210.4
click at [844, 288] on input "[EMAIL_ADDRESS][DOMAIN_NAME]" at bounding box center [989, 301] width 292 height 27
click at [949, 586] on input "Email *" at bounding box center [989, 583] width 292 height 27
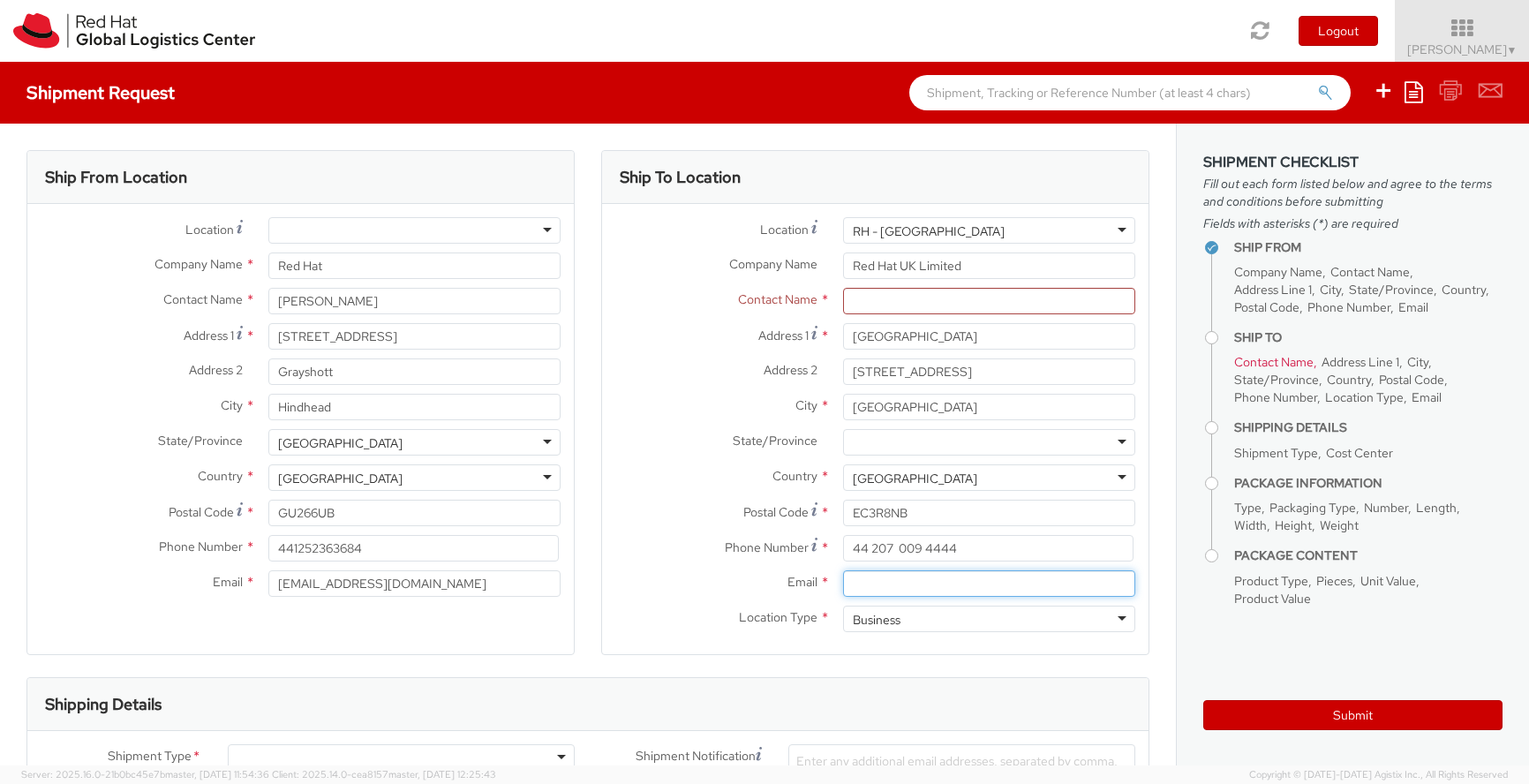
paste input "[EMAIL_ADDRESS][DOMAIN_NAME]"
type input "[EMAIL_ADDRESS][DOMAIN_NAME]"
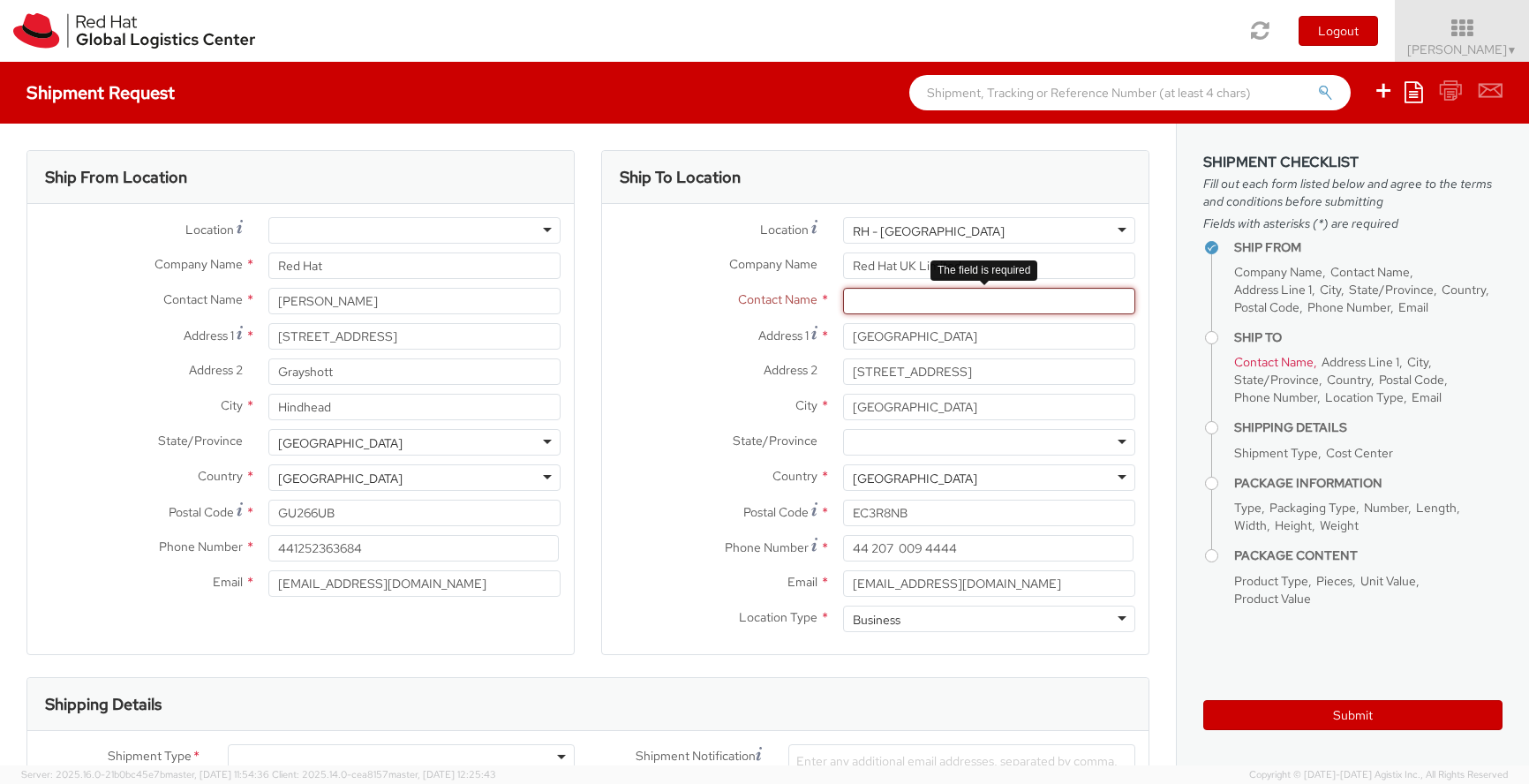
click at [910, 302] on input "text" at bounding box center [989, 301] width 292 height 27
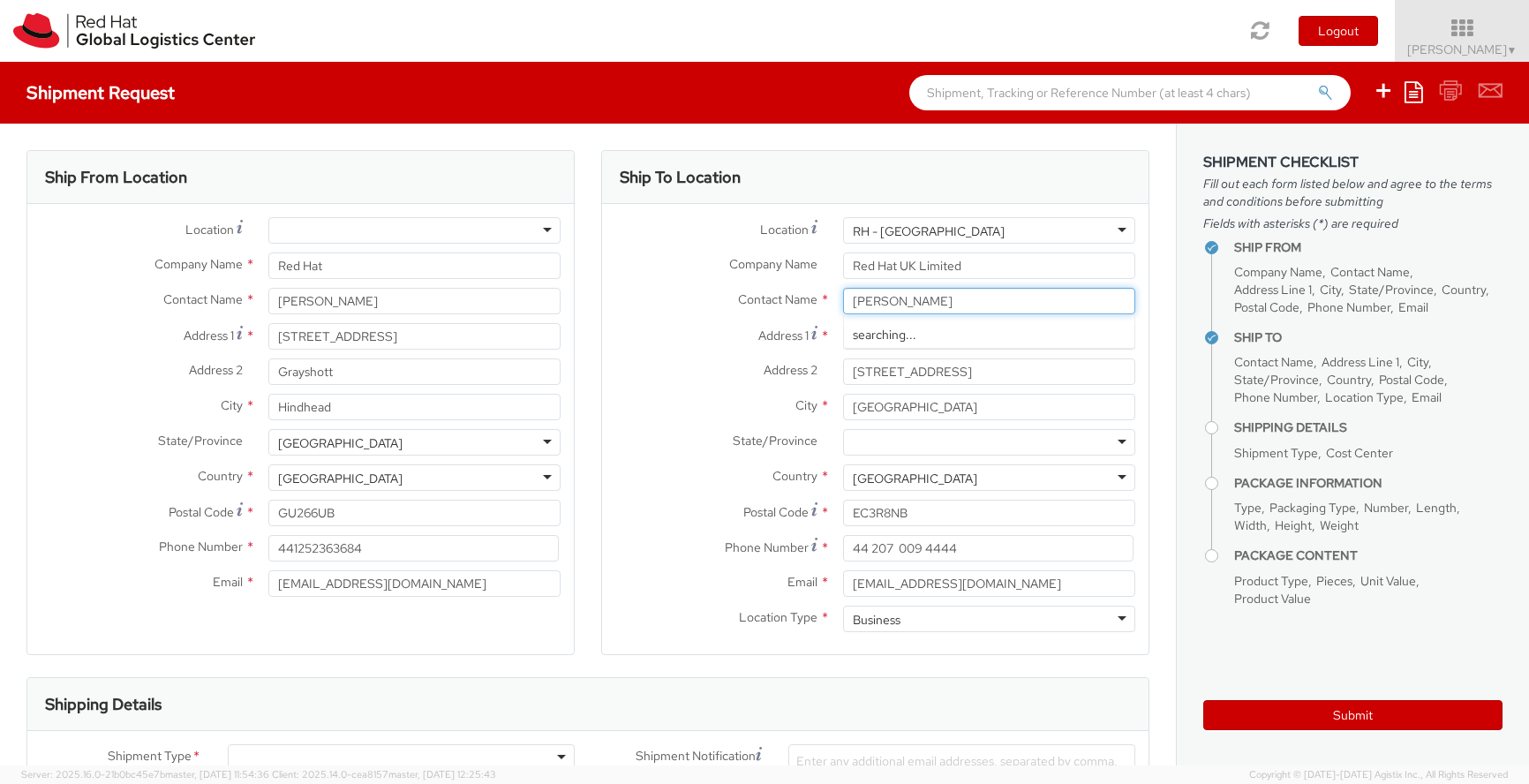
type input "[PERSON_NAME]"
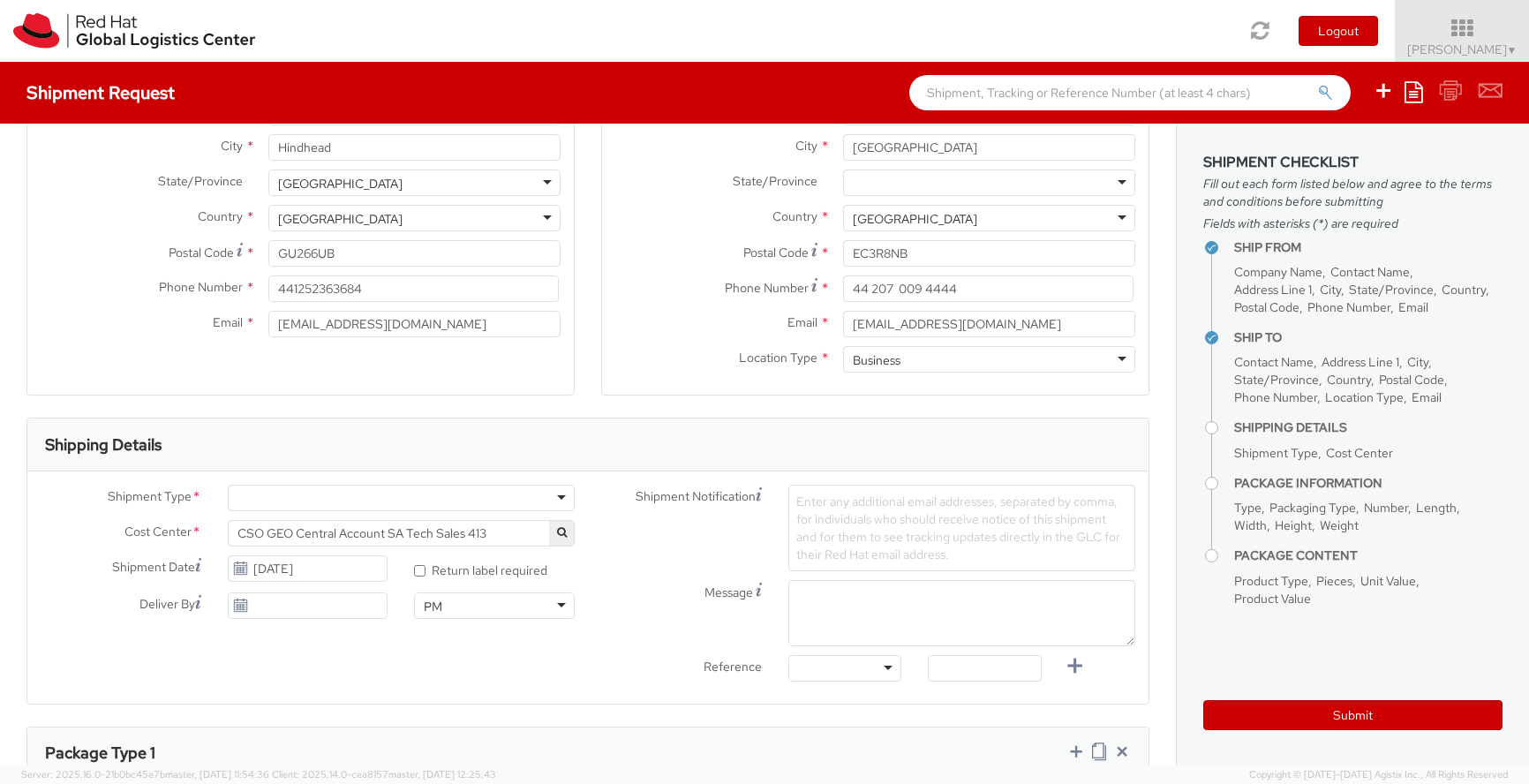
scroll to position [361, 0]
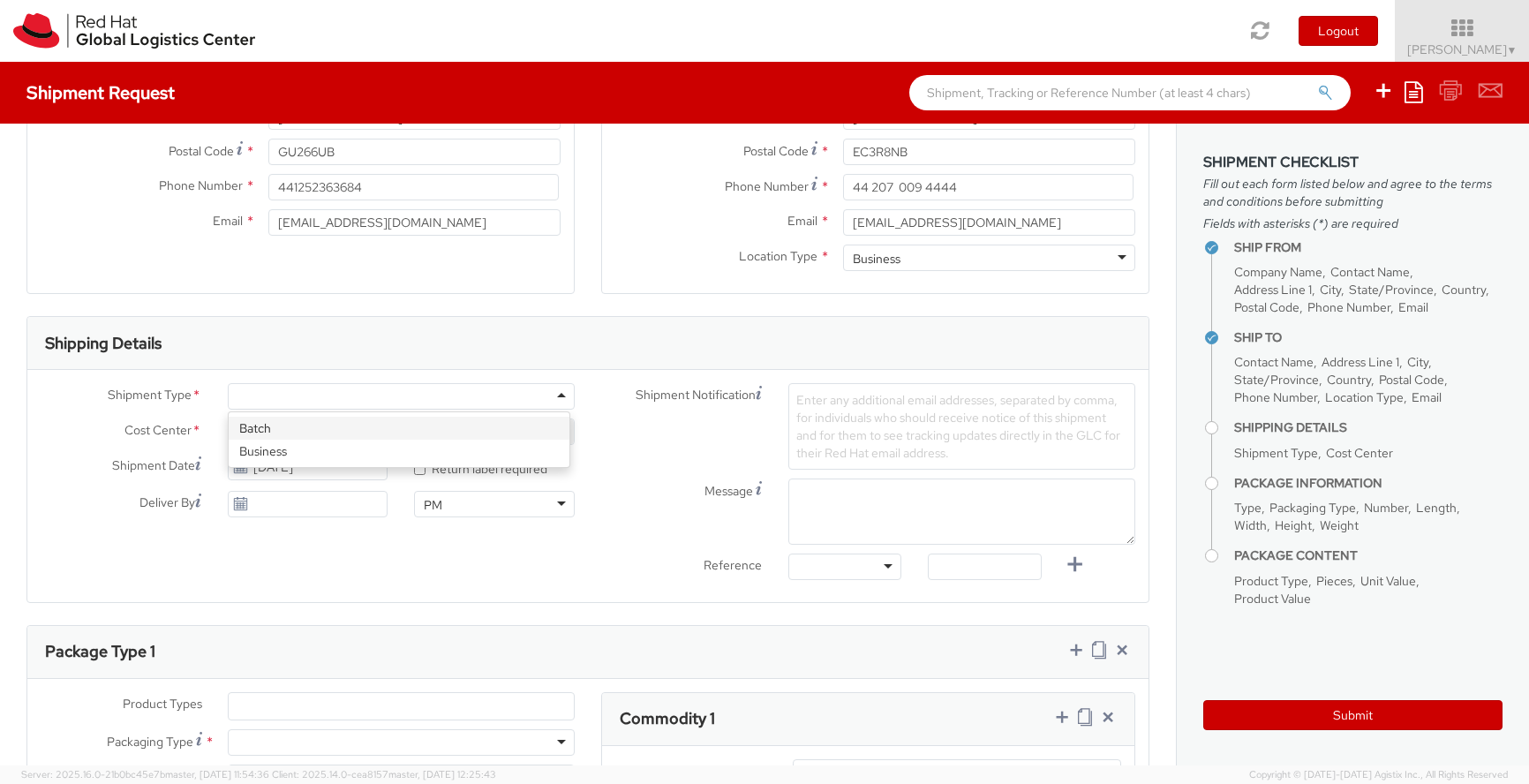
click at [357, 396] on div at bounding box center [401, 396] width 347 height 27
click at [318, 444] on div "Shipment Type * Batch Business Cost Center * CSO GEO Central Account SA Tech Sa…" at bounding box center [308, 454] width 561 height 143
click at [307, 469] on input "[DATE]" at bounding box center [308, 465] width 160 height 27
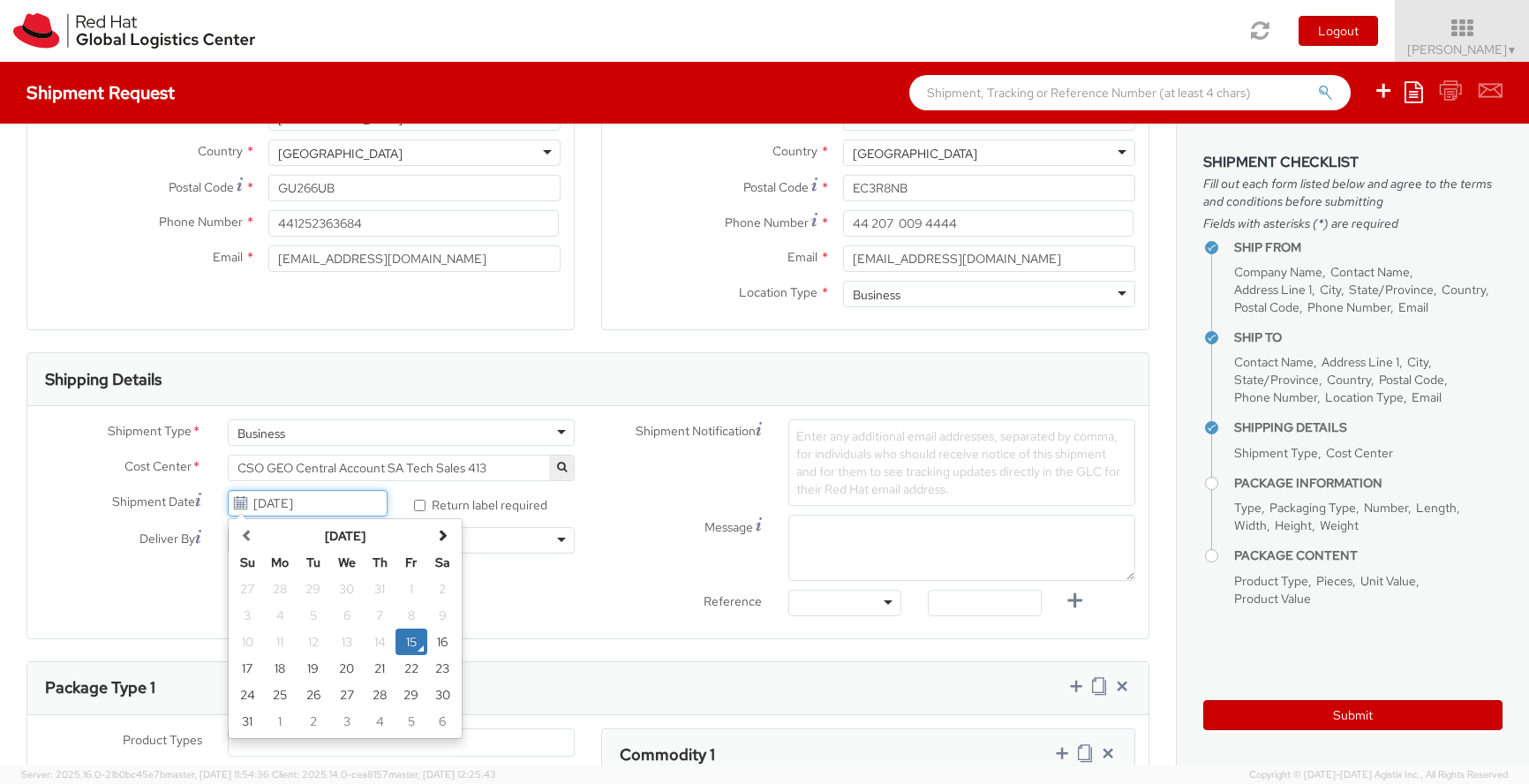
scroll to position [294, 0]
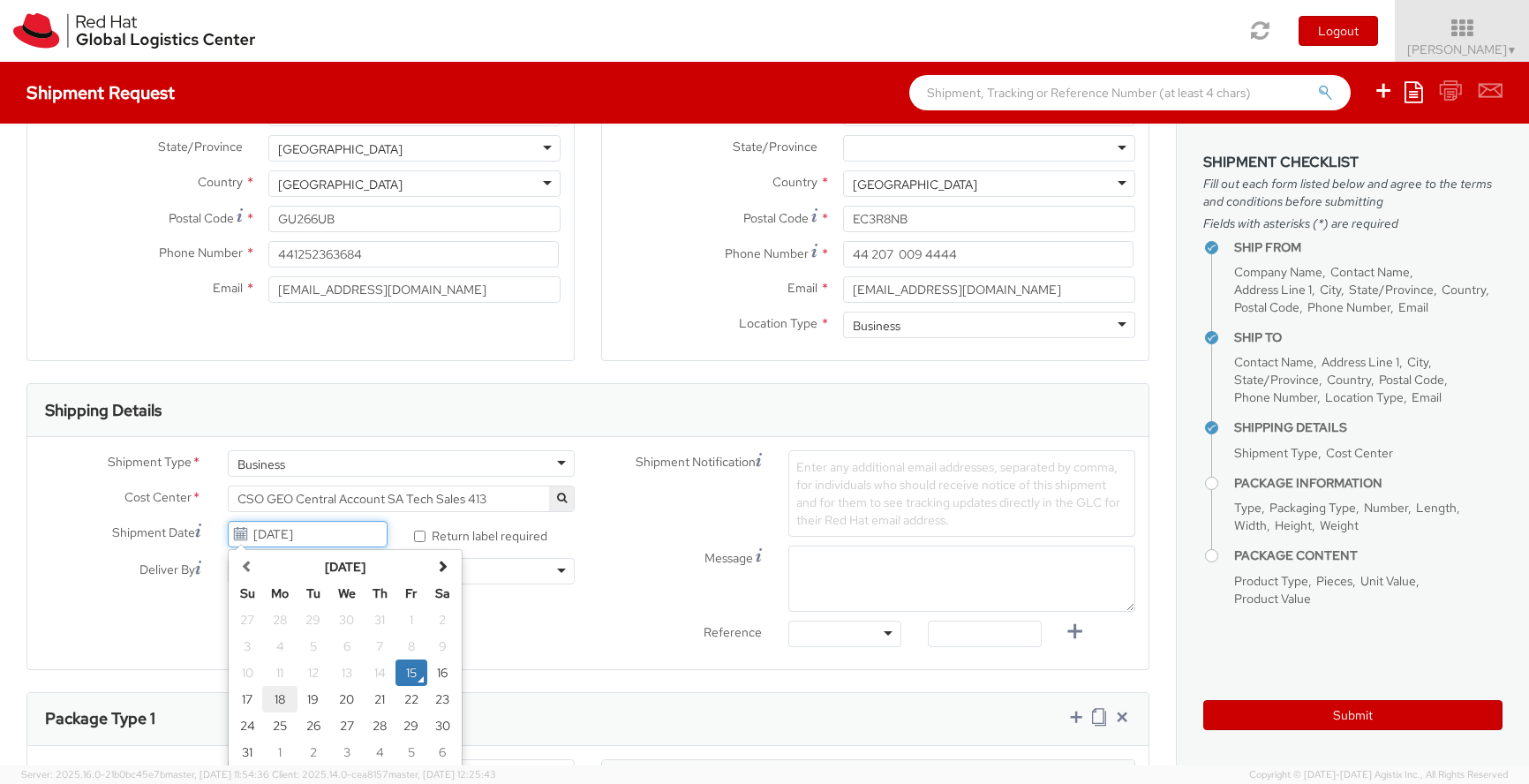
click at [273, 705] on td "18" at bounding box center [280, 699] width 36 height 27
type input "[DATE]"
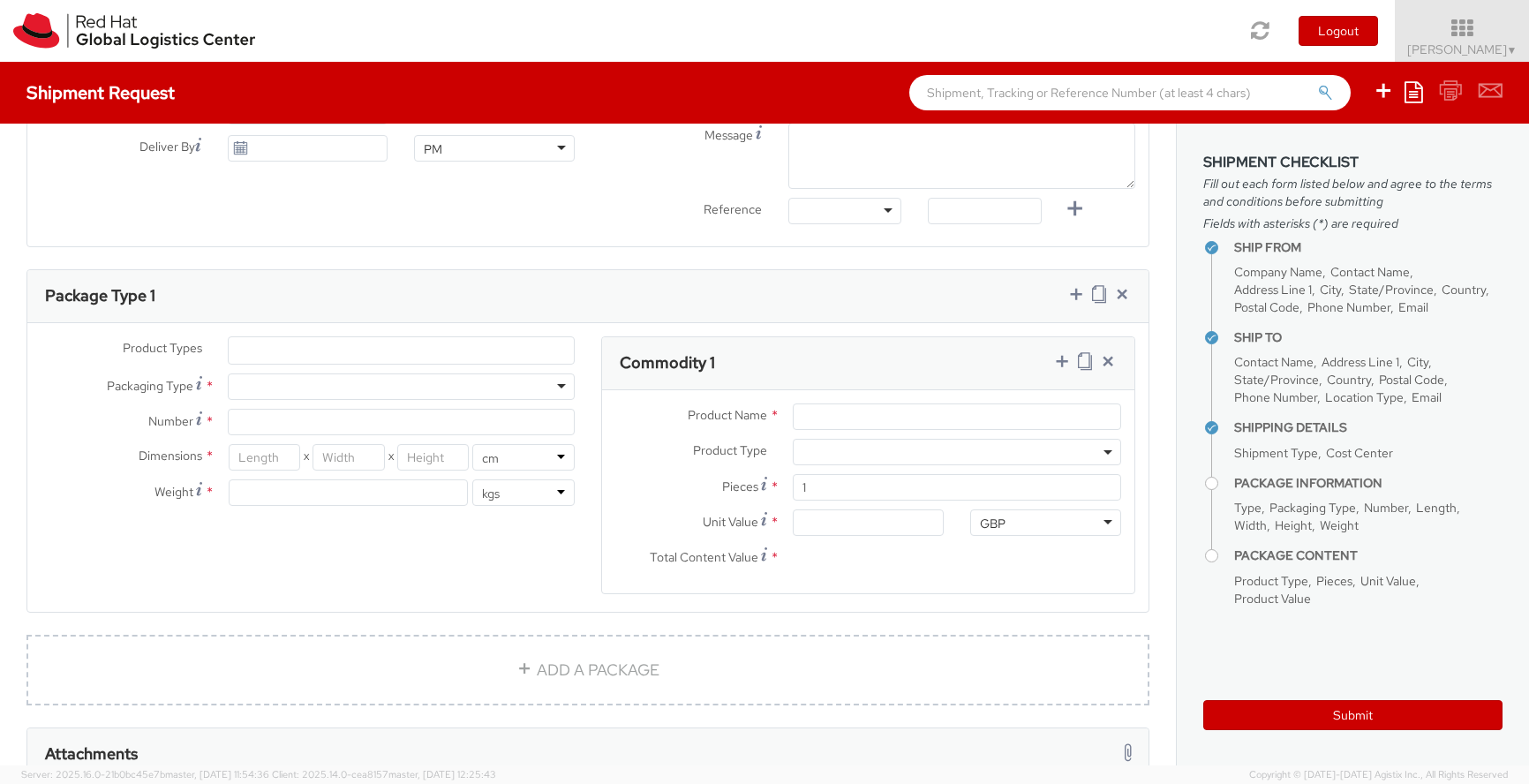
scroll to position [737, 0]
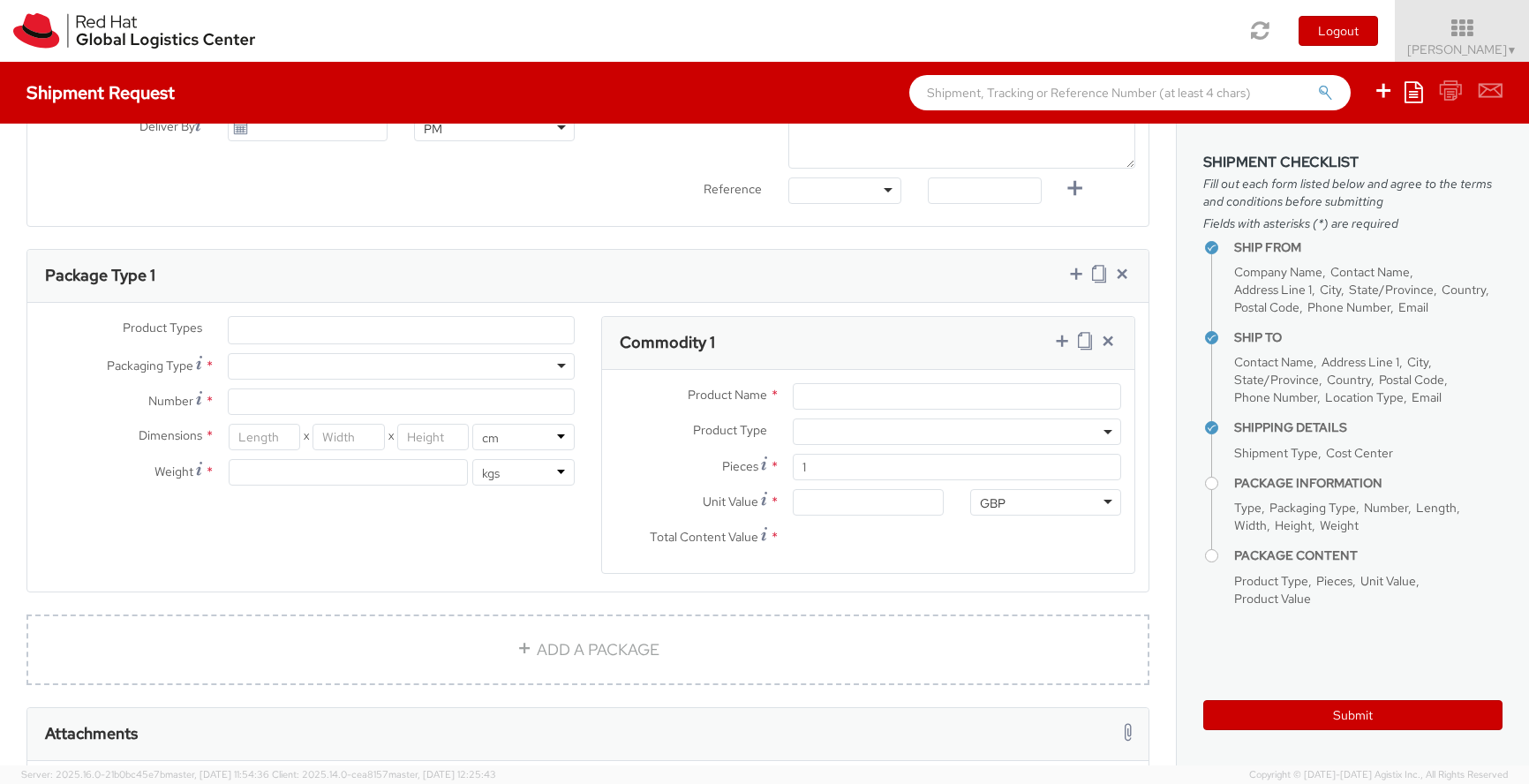
click at [250, 328] on li at bounding box center [243, 330] width 28 height 27
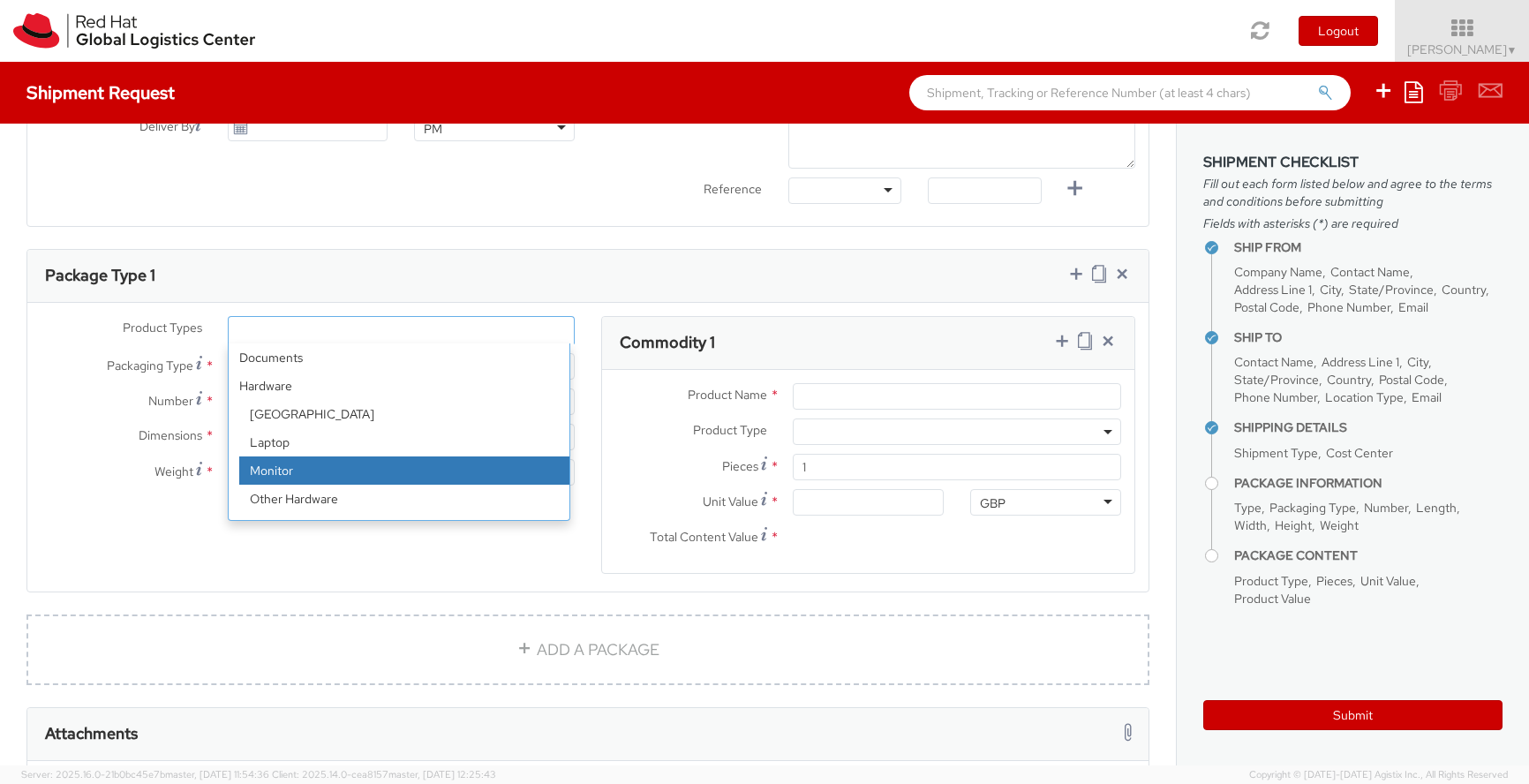
scroll to position [77, 0]
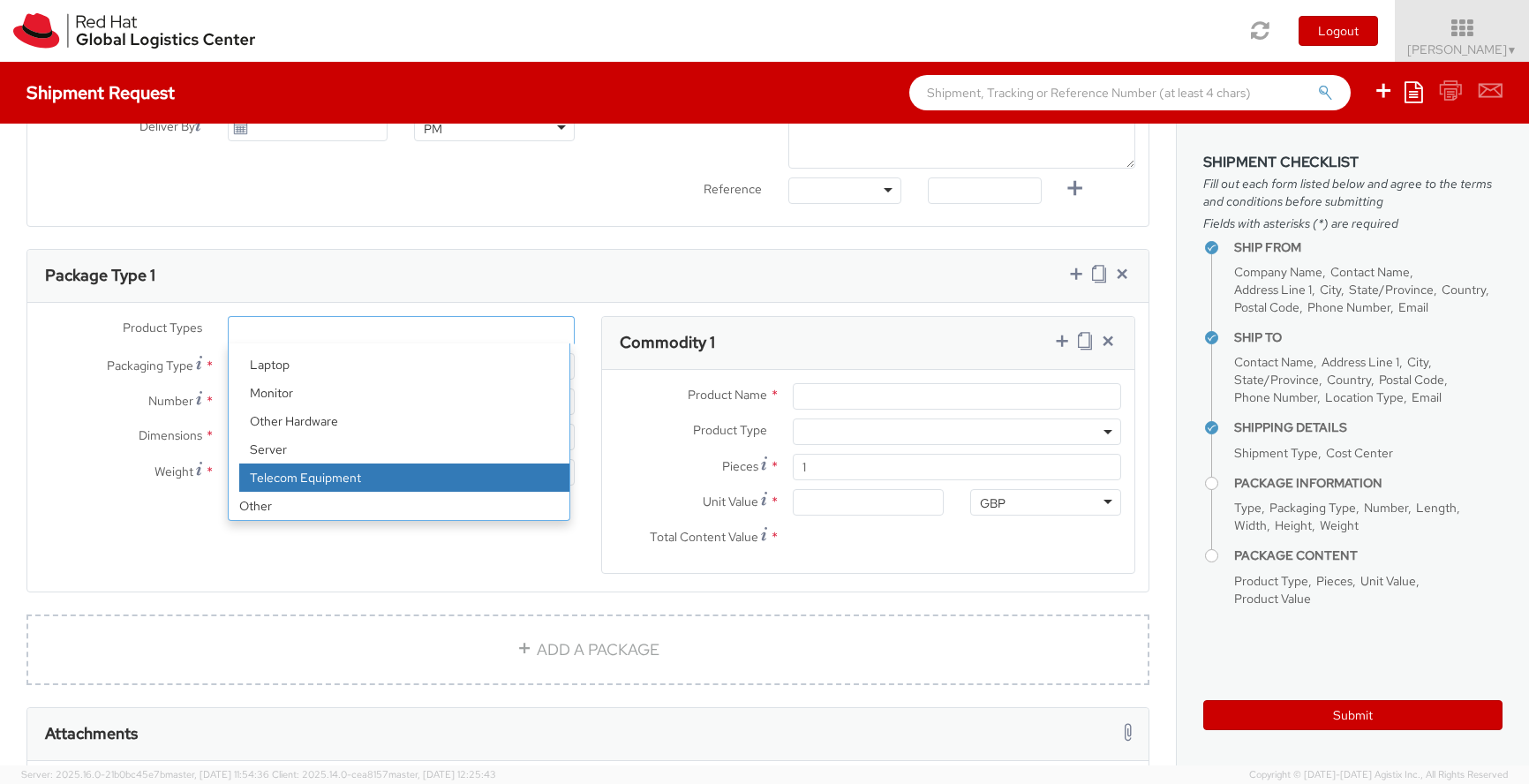
select select "TEL_EQUIP"
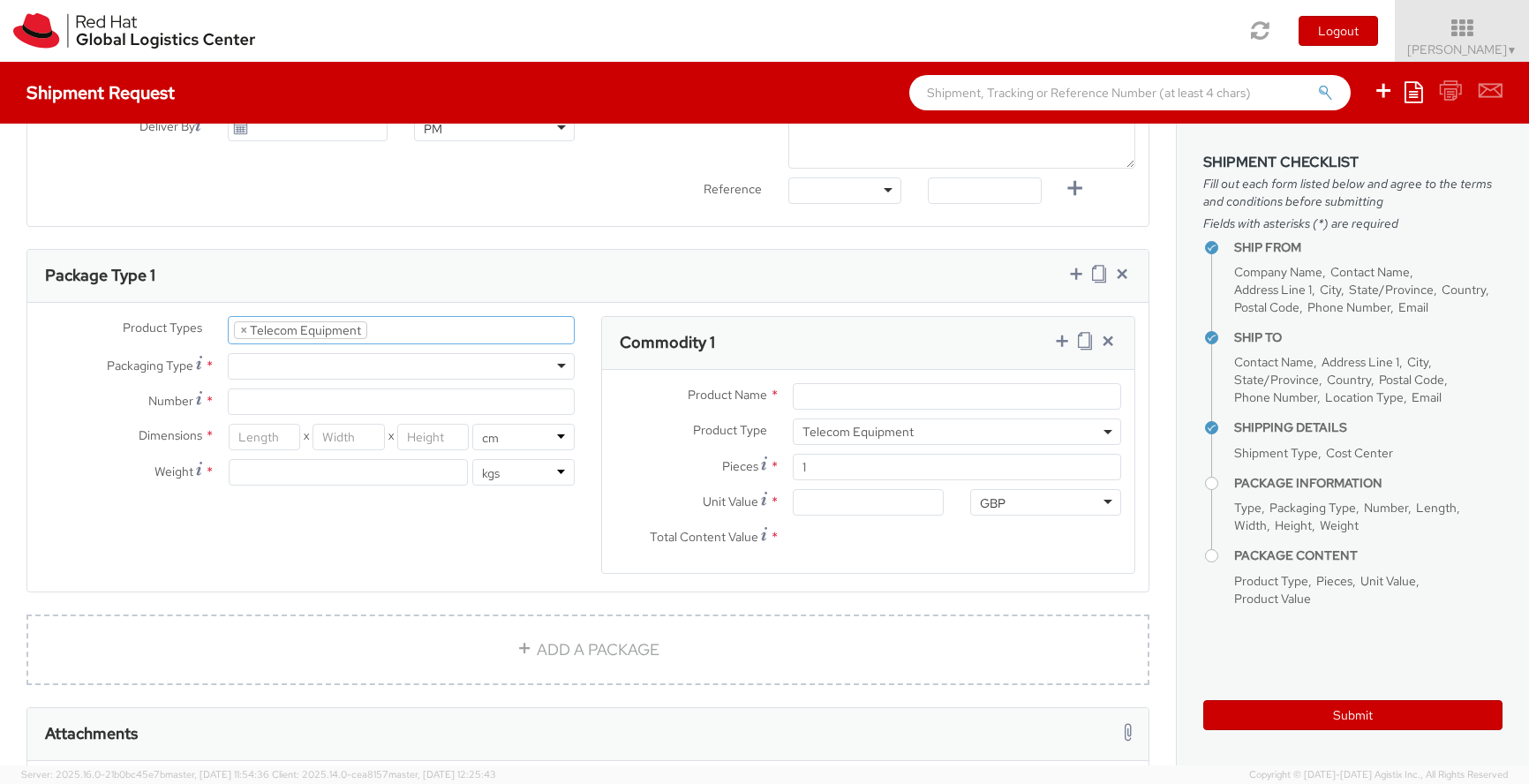
scroll to position [145, 0]
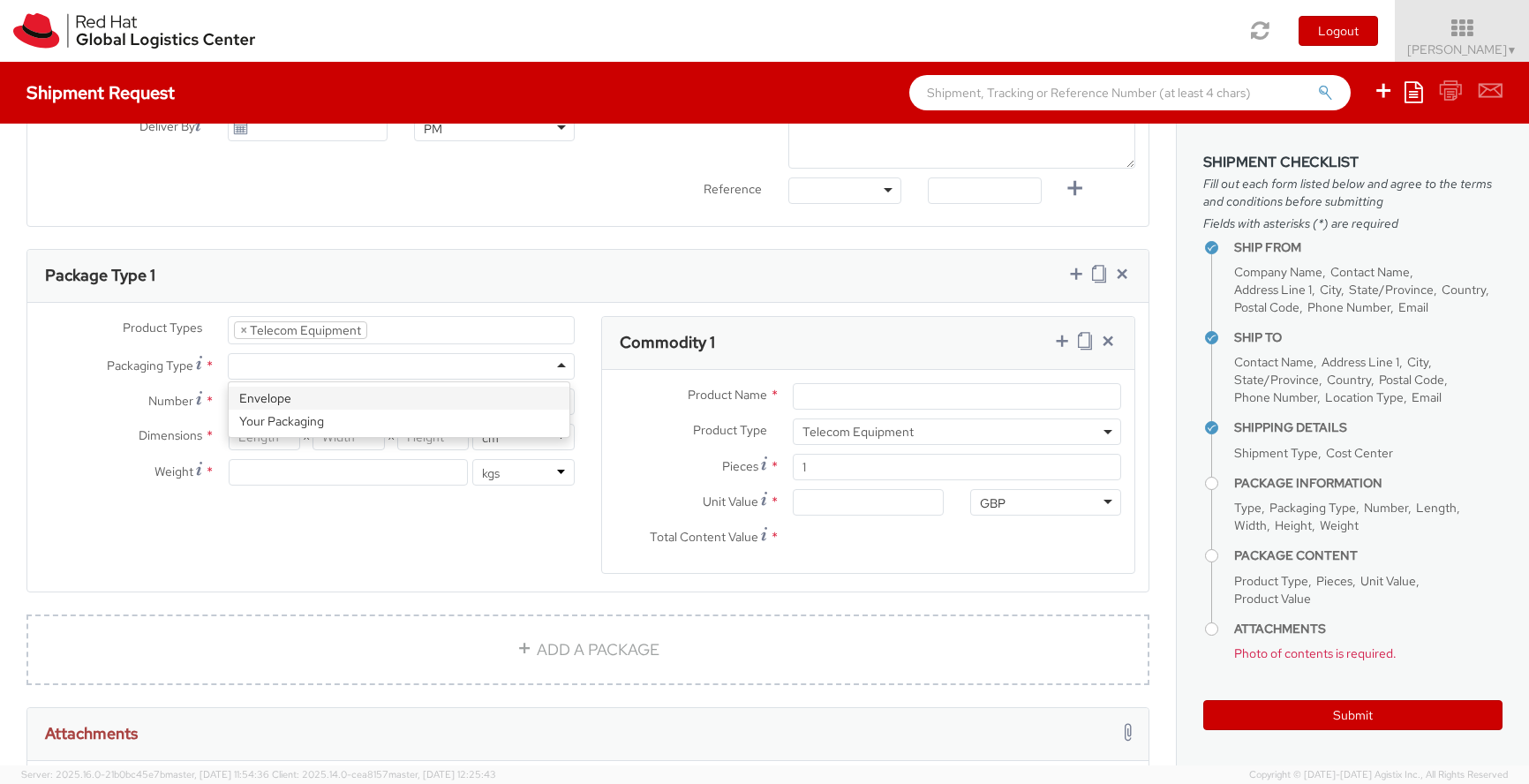
click at [257, 361] on div at bounding box center [401, 366] width 347 height 27
click at [268, 427] on body "annexa Batch Shipping Guide Created with Sketch. calendar Created with Sketch." at bounding box center [764, 392] width 1529 height 784
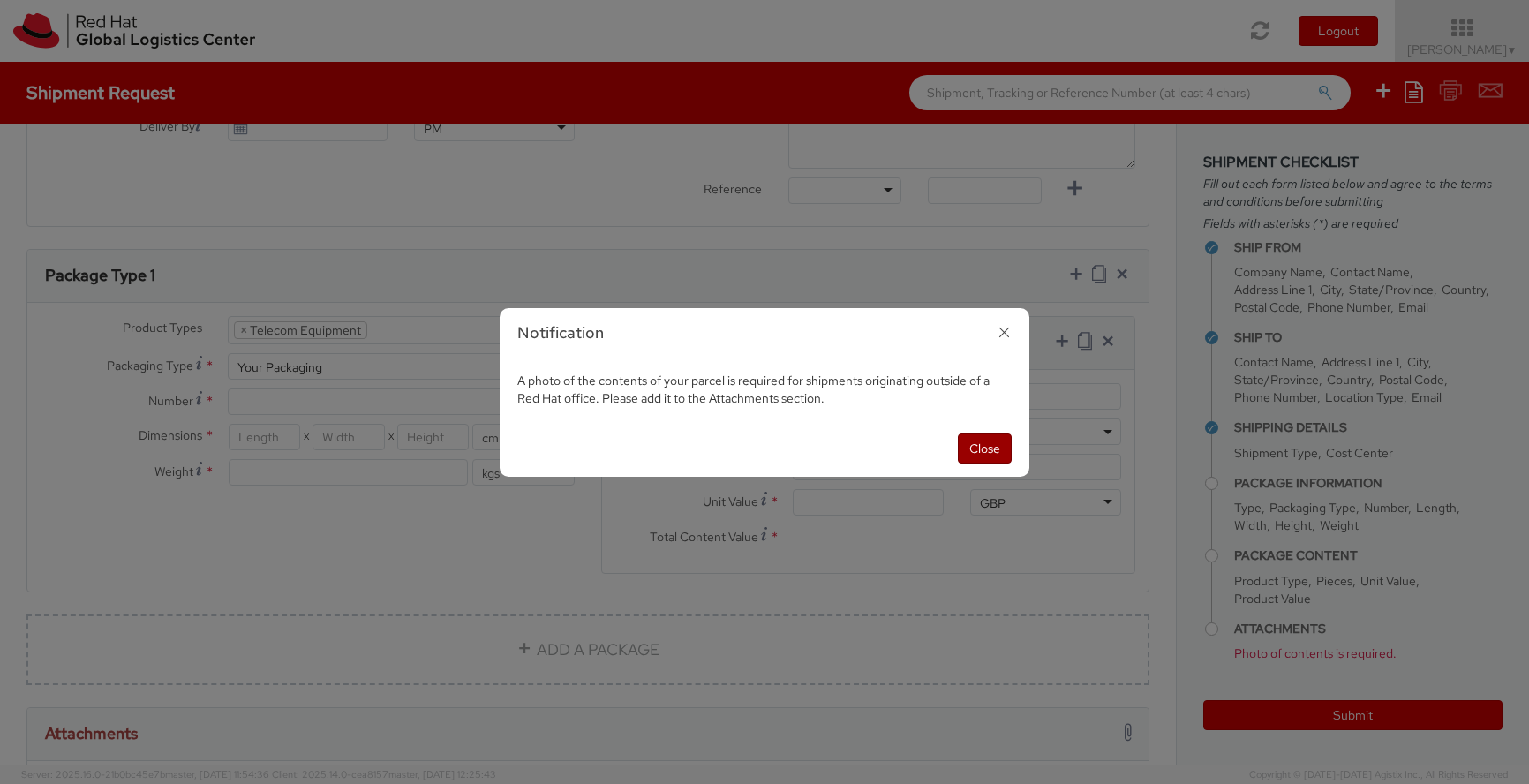
click at [979, 452] on button "Close" at bounding box center [984, 448] width 53 height 30
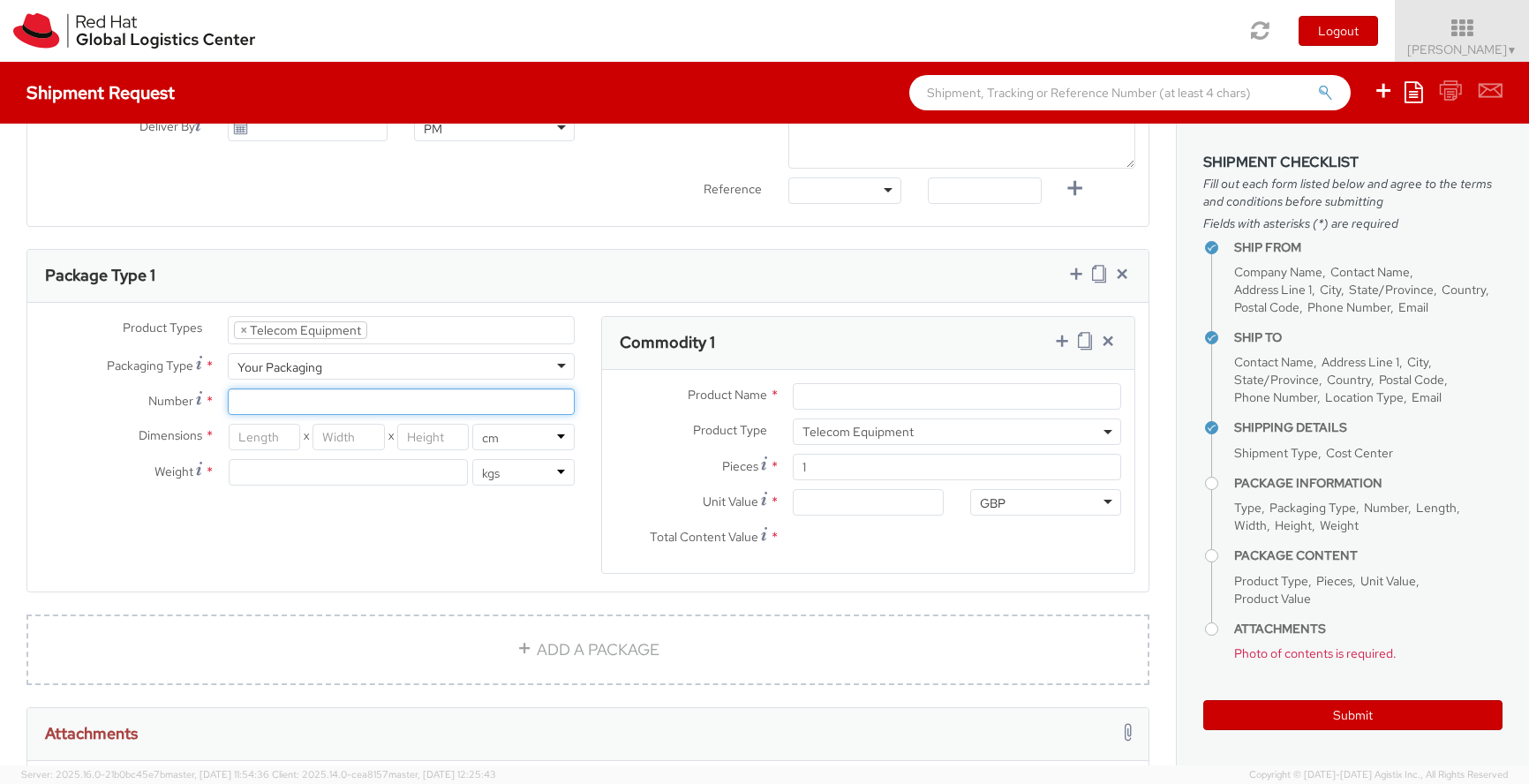
click at [317, 407] on input "Number *" at bounding box center [401, 401] width 347 height 27
type input "1"
click at [307, 525] on div "Product Types * Documents Docking Station Laptop Monitor Other Hardware Server …" at bounding box center [588, 455] width 1121 height 280
click at [273, 445] on input "number" at bounding box center [264, 437] width 72 height 27
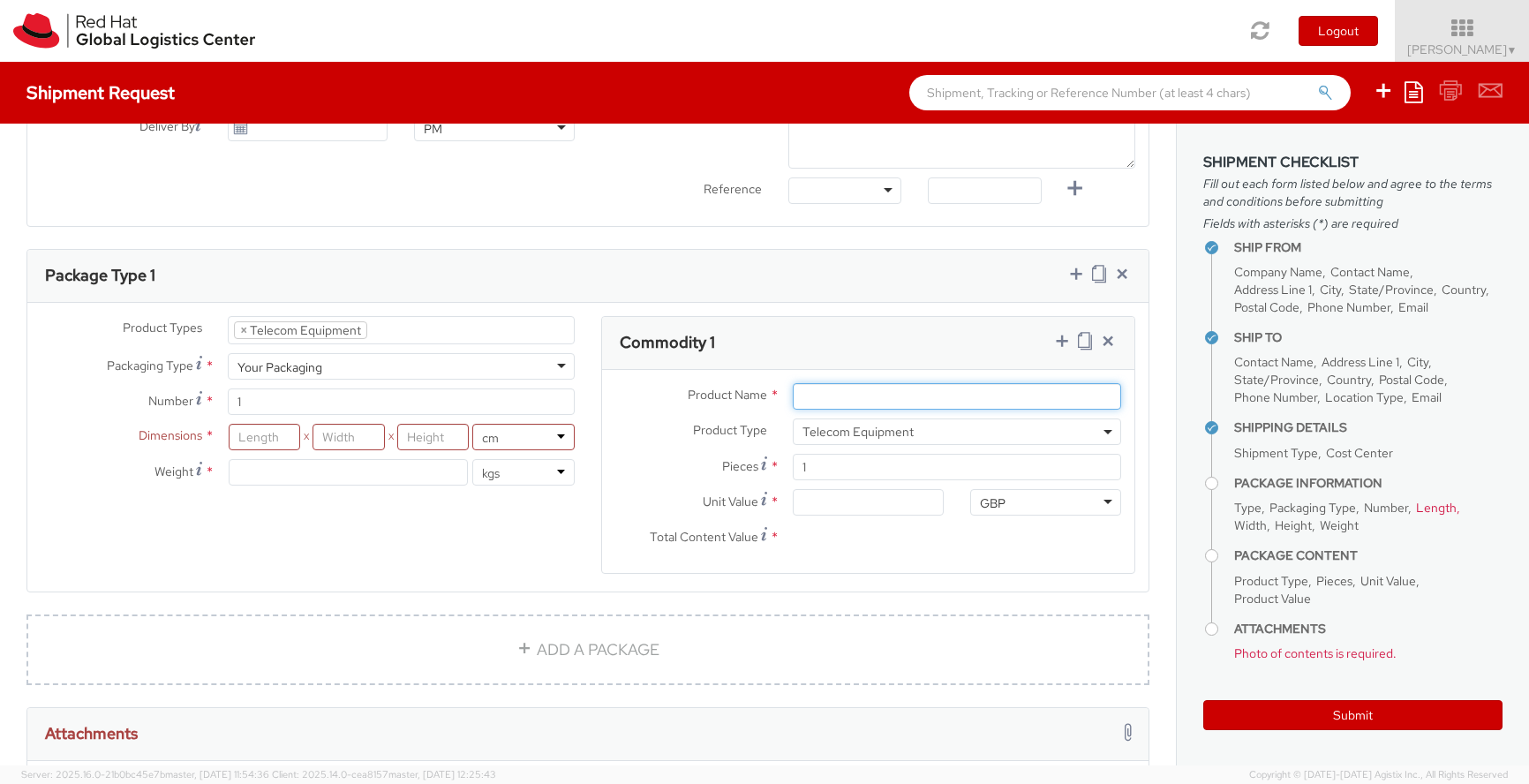
click at [865, 394] on input "Product Name *" at bounding box center [958, 396] width 329 height 27
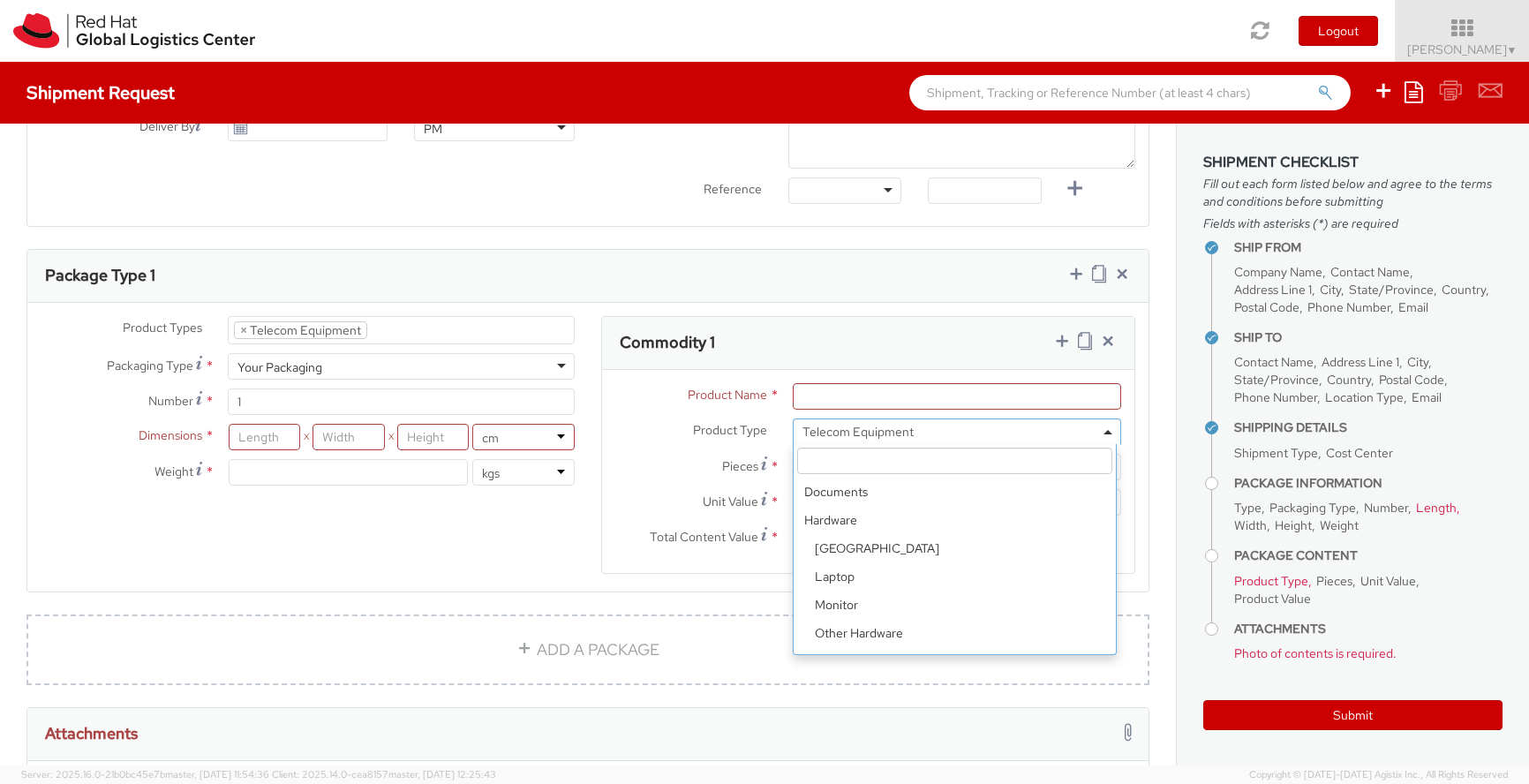
click at [888, 438] on span "Telecom Equipment" at bounding box center [958, 432] width 309 height 16
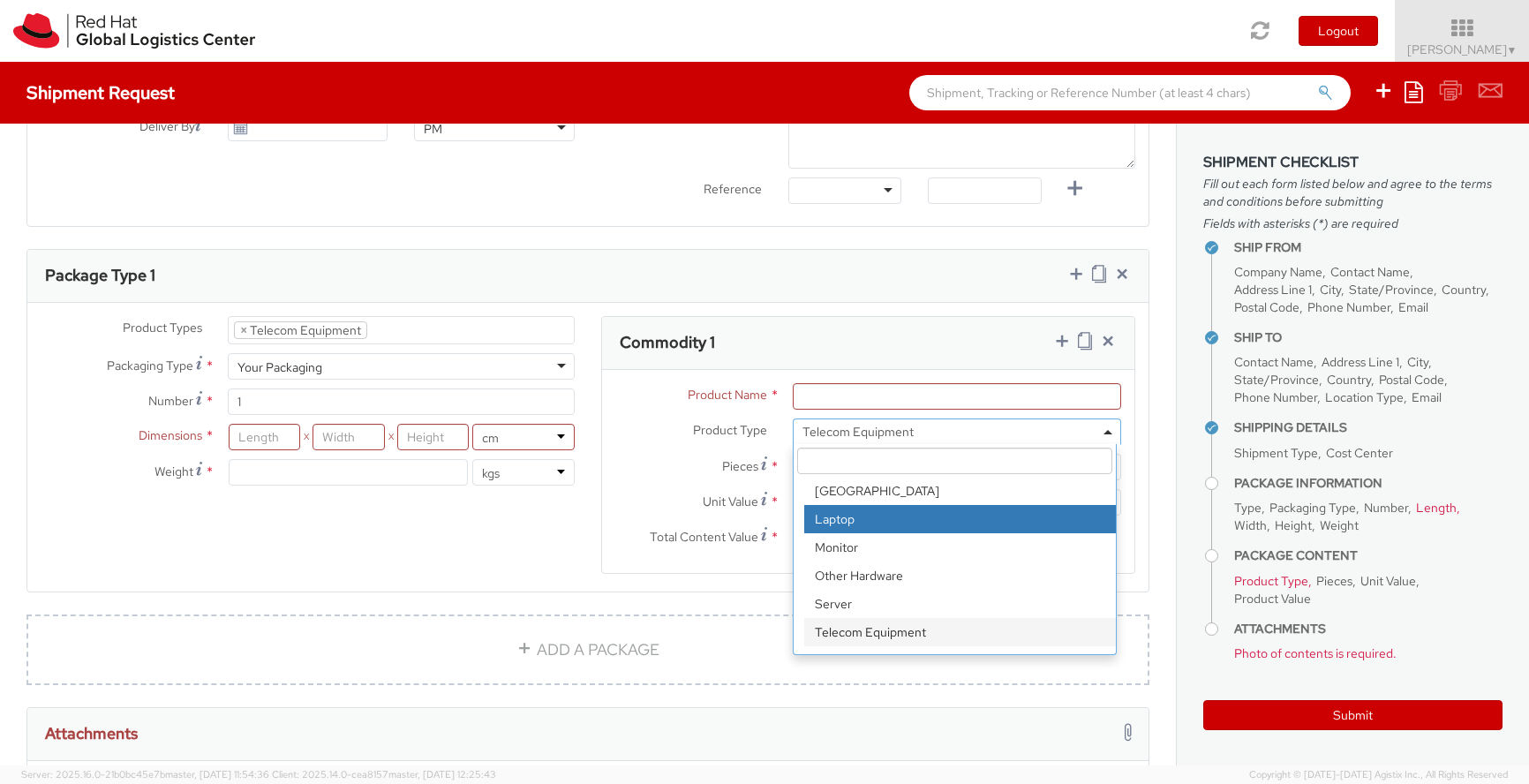
scroll to position [77, 0]
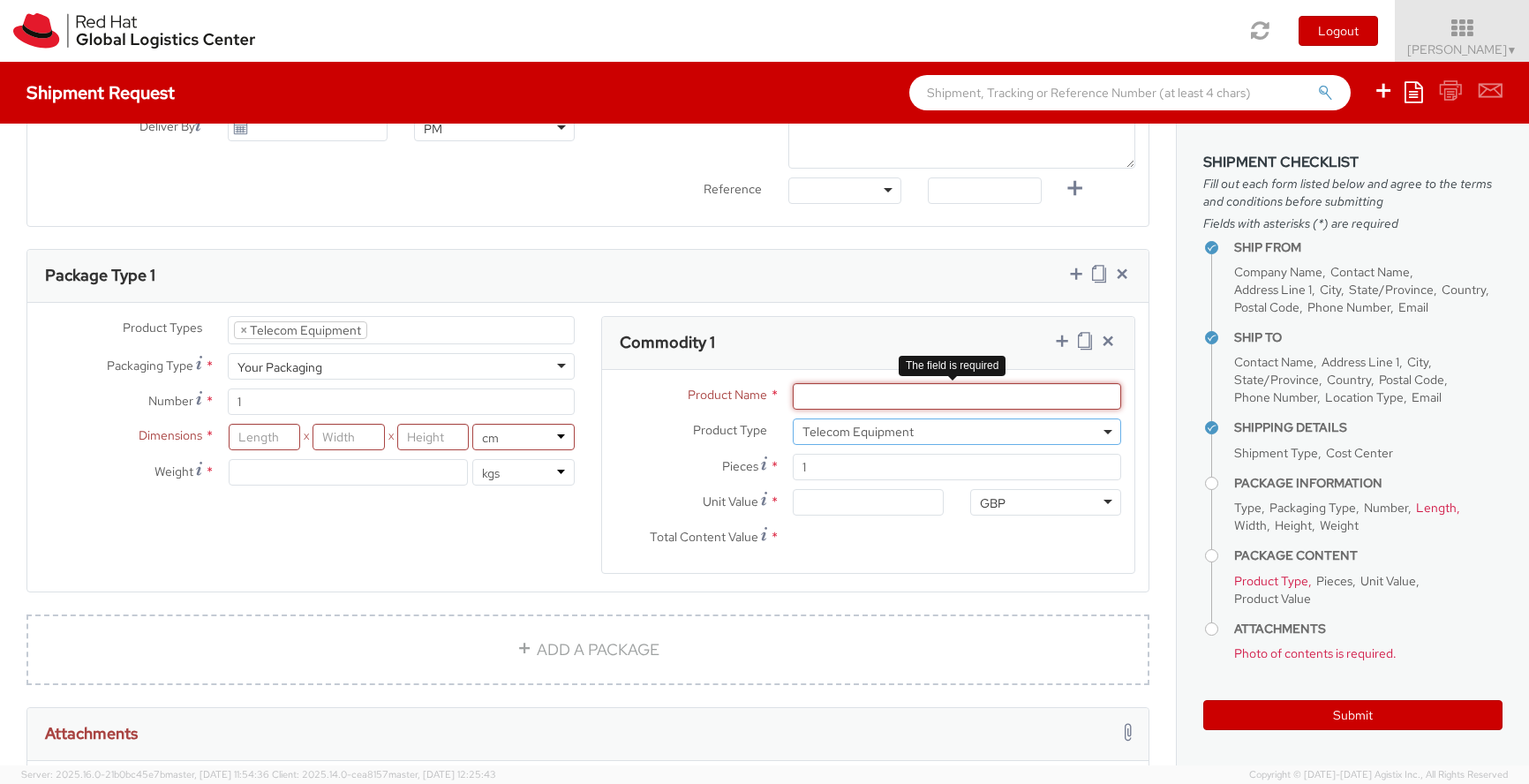
click at [860, 386] on input "Product Name *" at bounding box center [958, 396] width 329 height 27
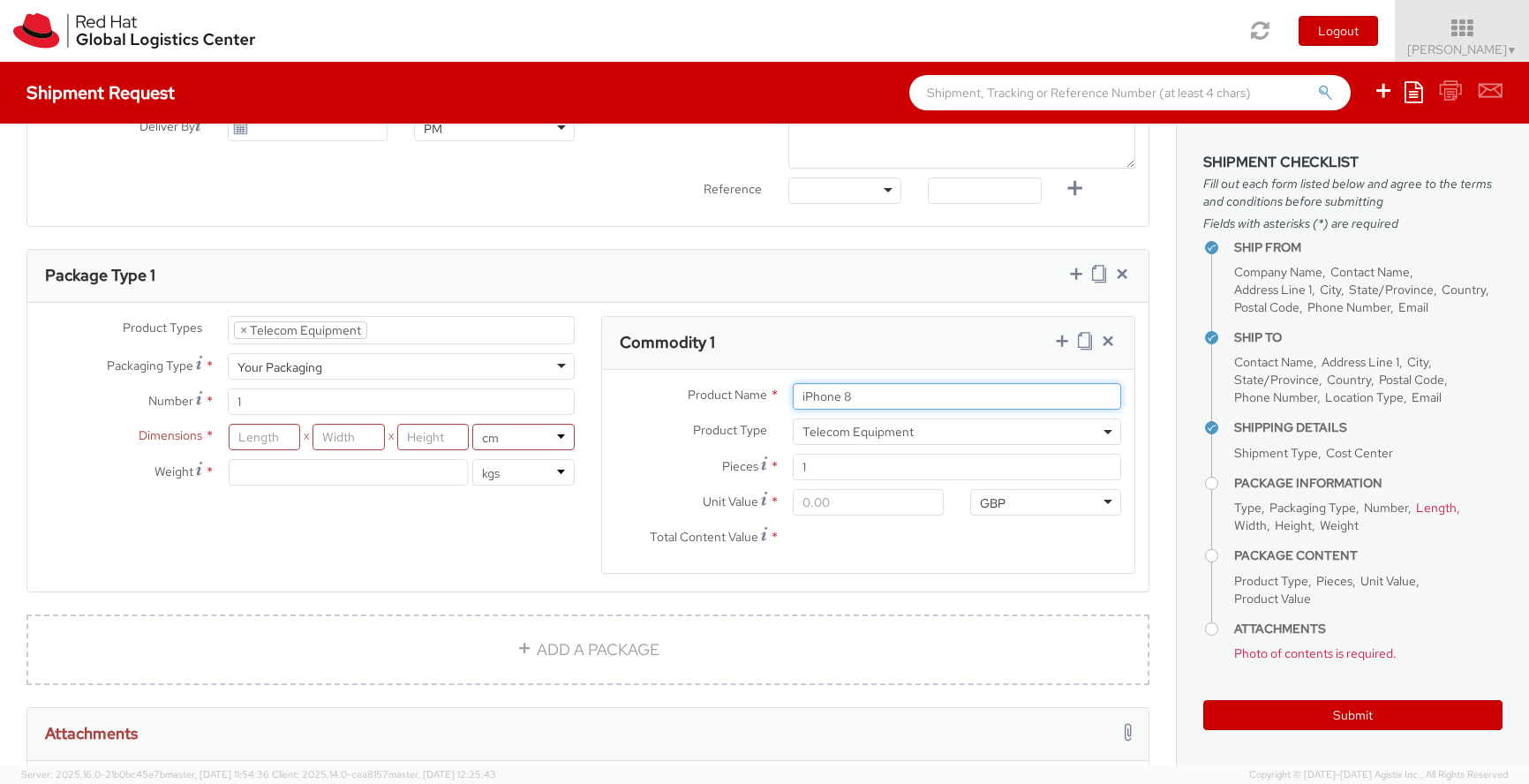
type input "iPhone 8"
click at [860, 504] on input "Unit Value *" at bounding box center [868, 502] width 151 height 27
type input "5.00"
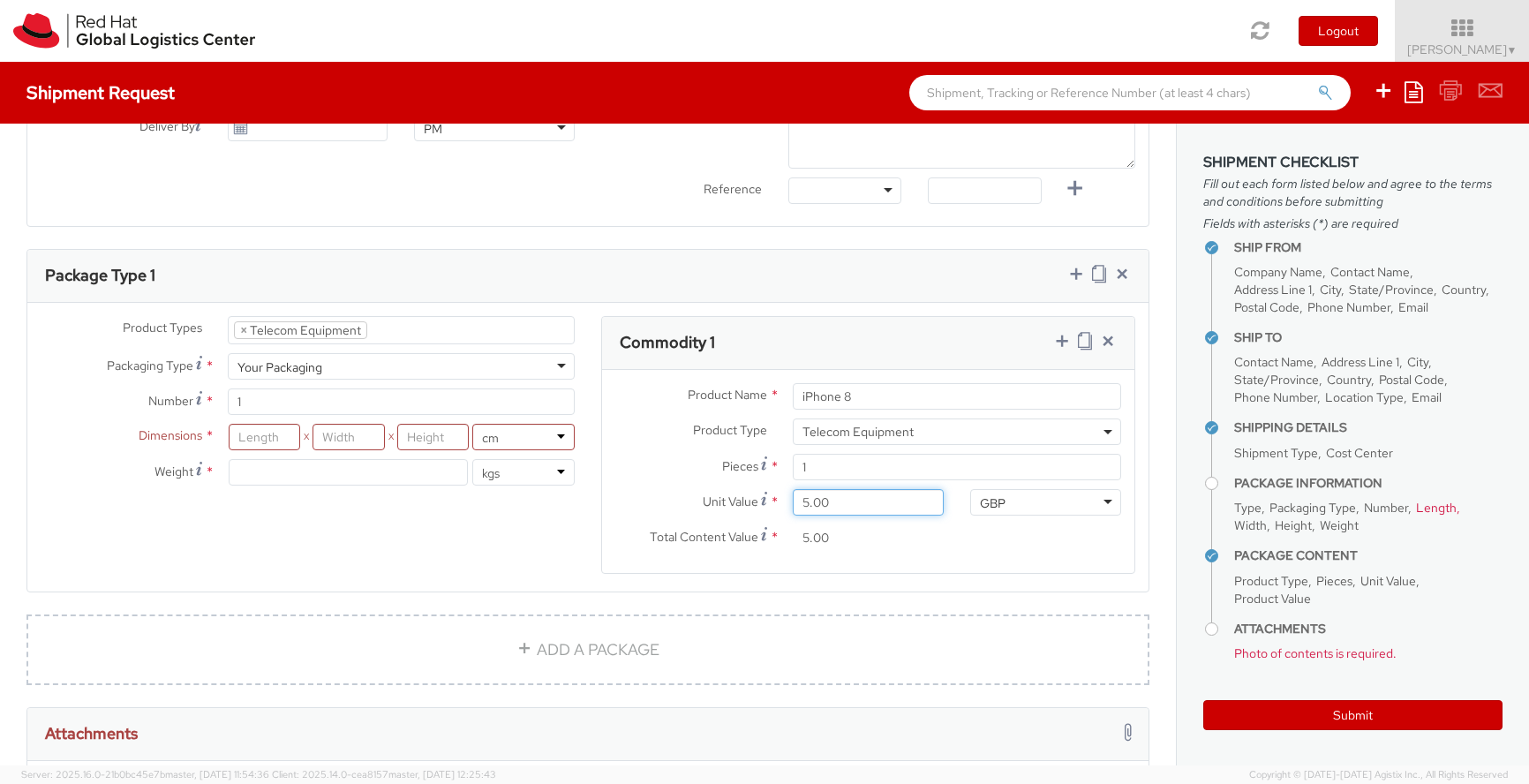
type input "50.00"
click at [363, 477] on input "number" at bounding box center [349, 472] width 240 height 27
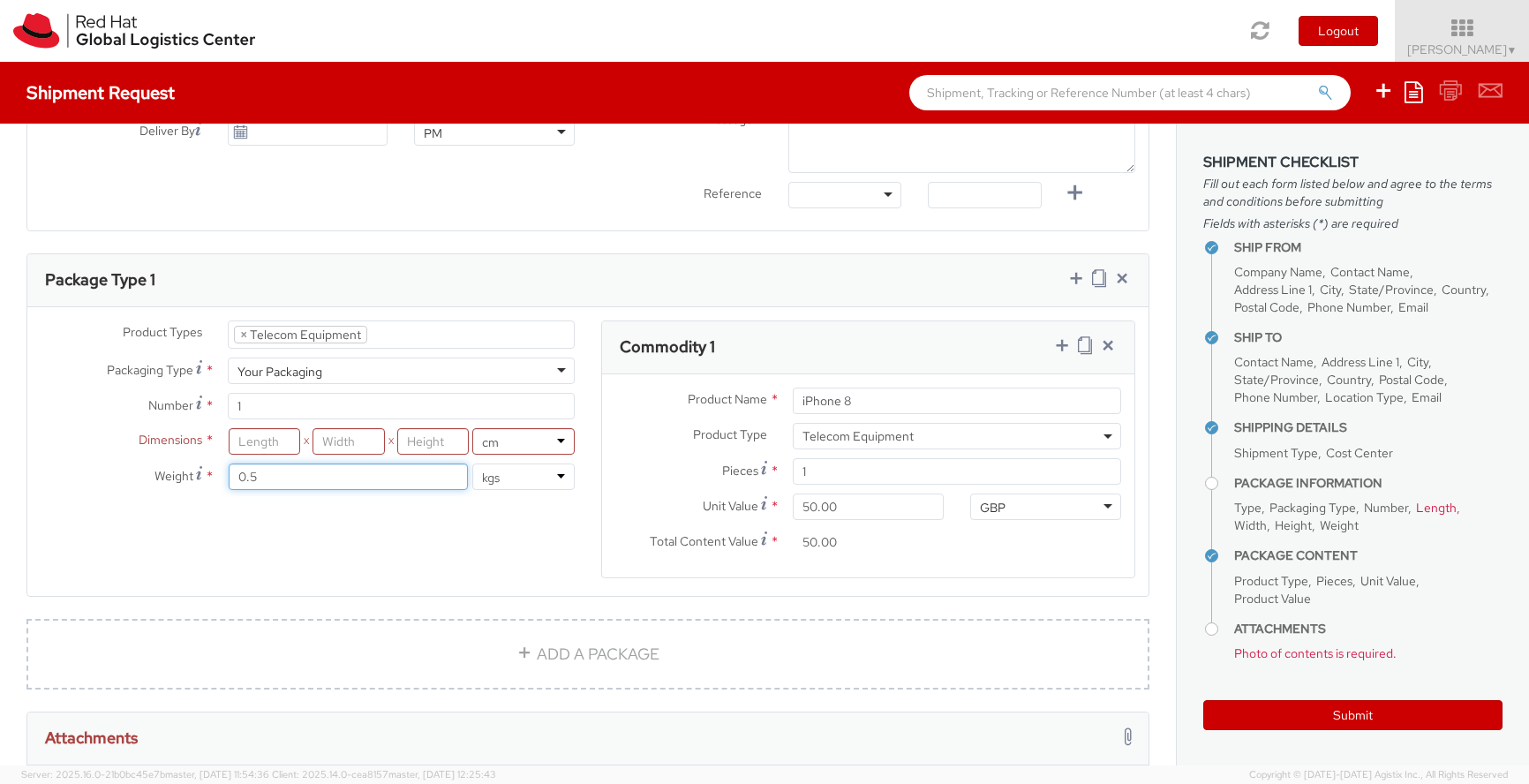
type input "0.5"
click at [281, 444] on input "number" at bounding box center [264, 441] width 72 height 27
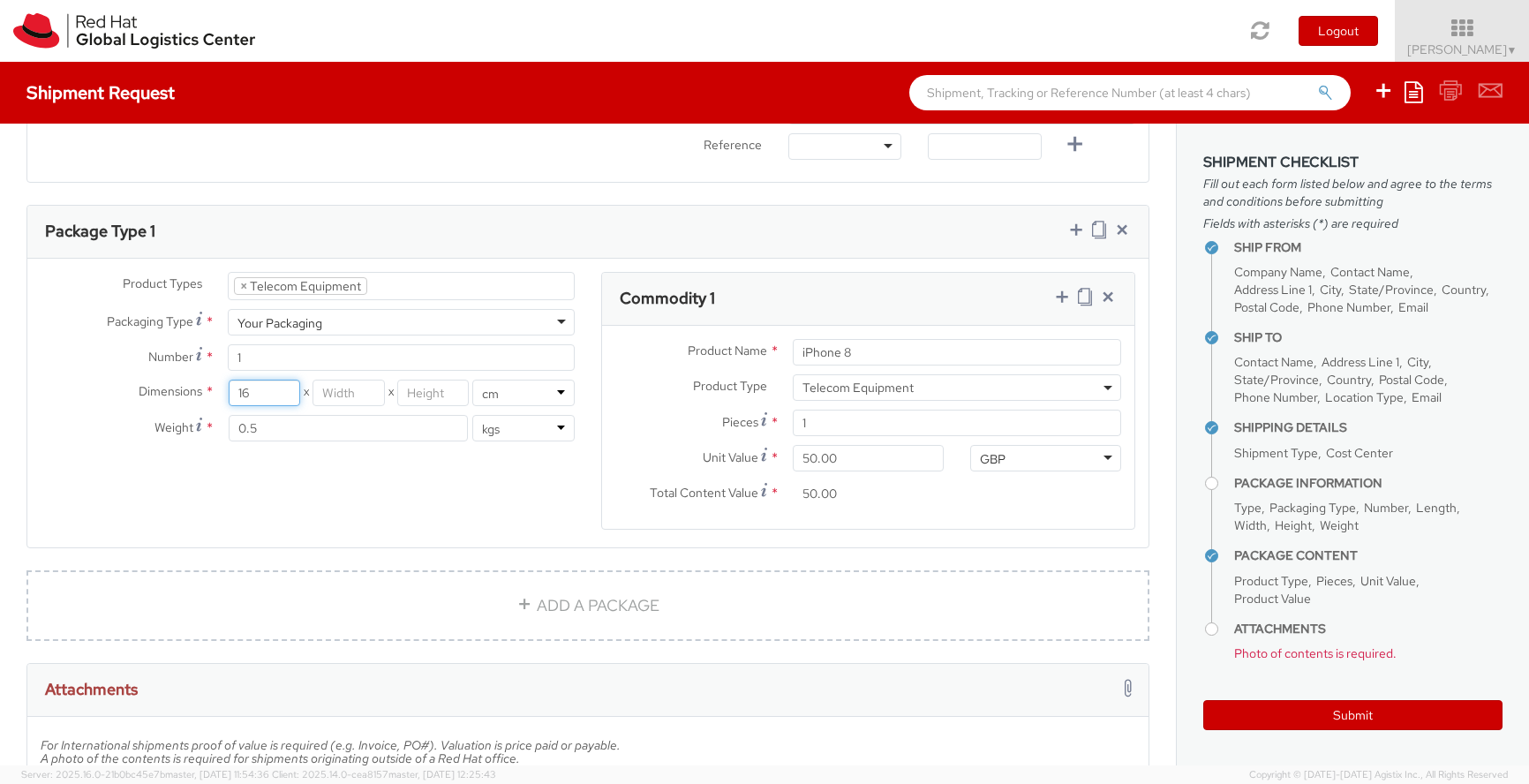
type input "16"
click at [348, 404] on input "number" at bounding box center [349, 392] width 72 height 27
click at [348, 404] on div "Dimensions * 16 X X in cm Weight * 0.5 lbs kgs" at bounding box center [308, 413] width 561 height 70
click at [363, 397] on input "number" at bounding box center [349, 391] width 72 height 27
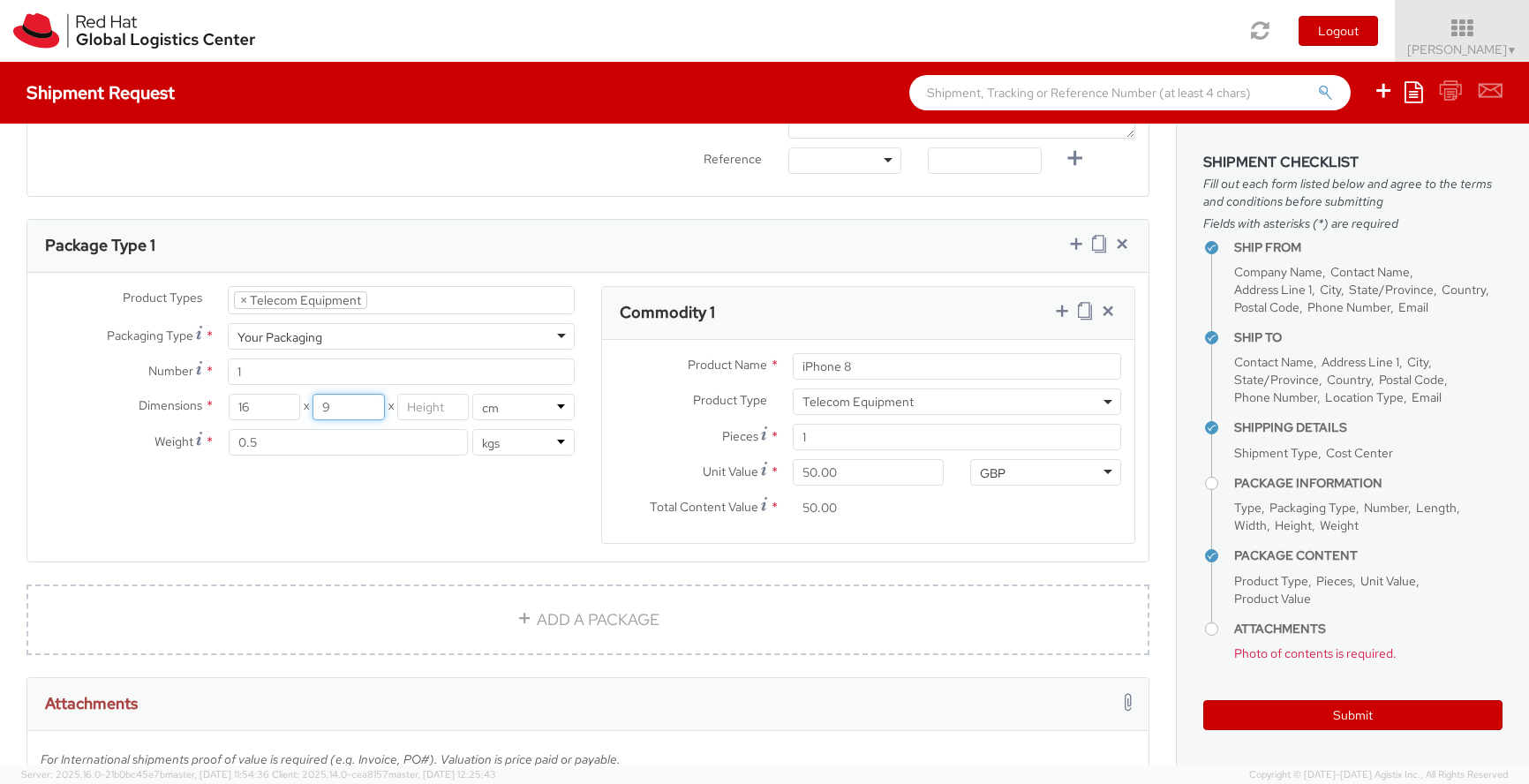
type input "9"
click at [428, 400] on input "number" at bounding box center [433, 407] width 72 height 27
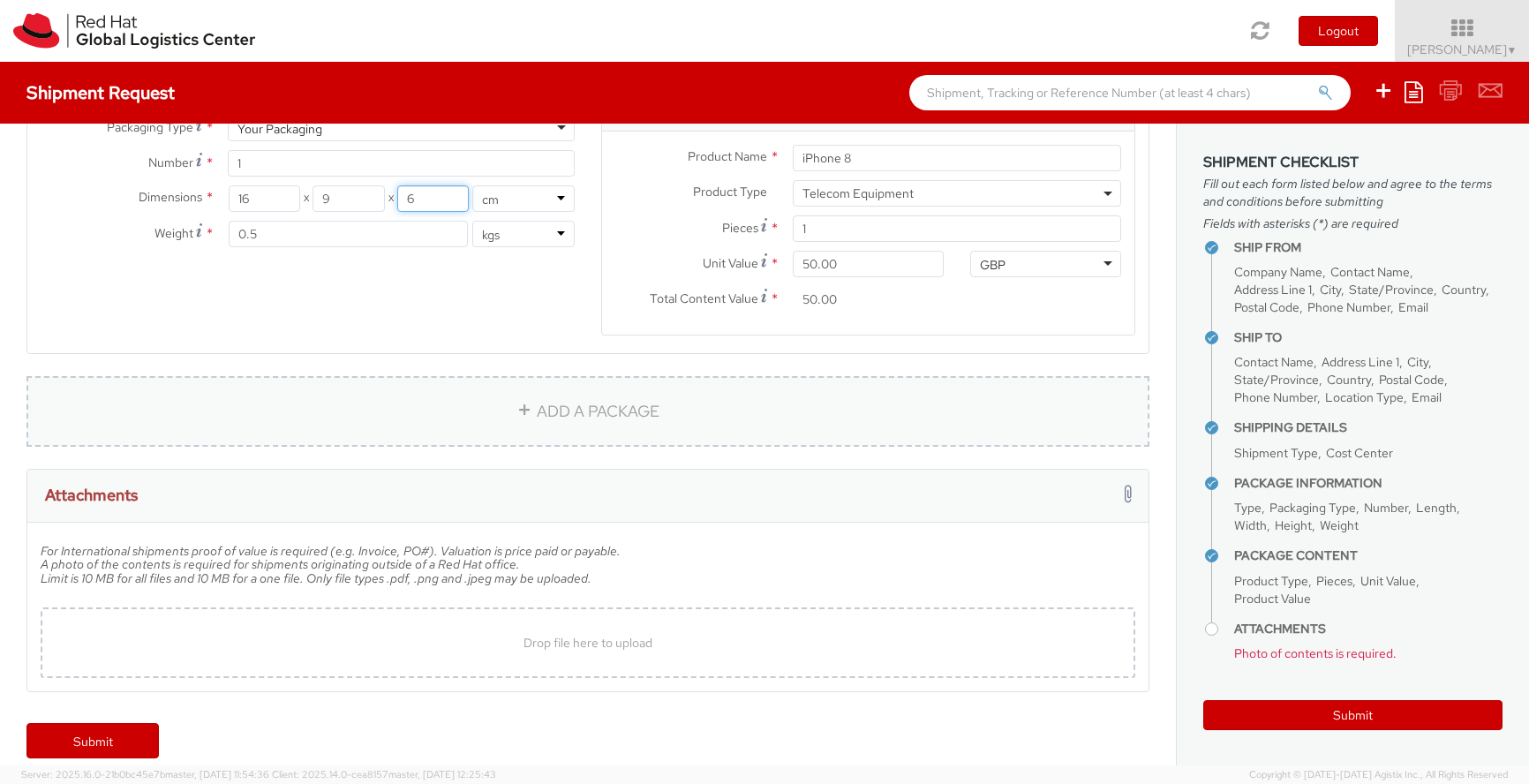
scroll to position [981, 0]
type input "6"
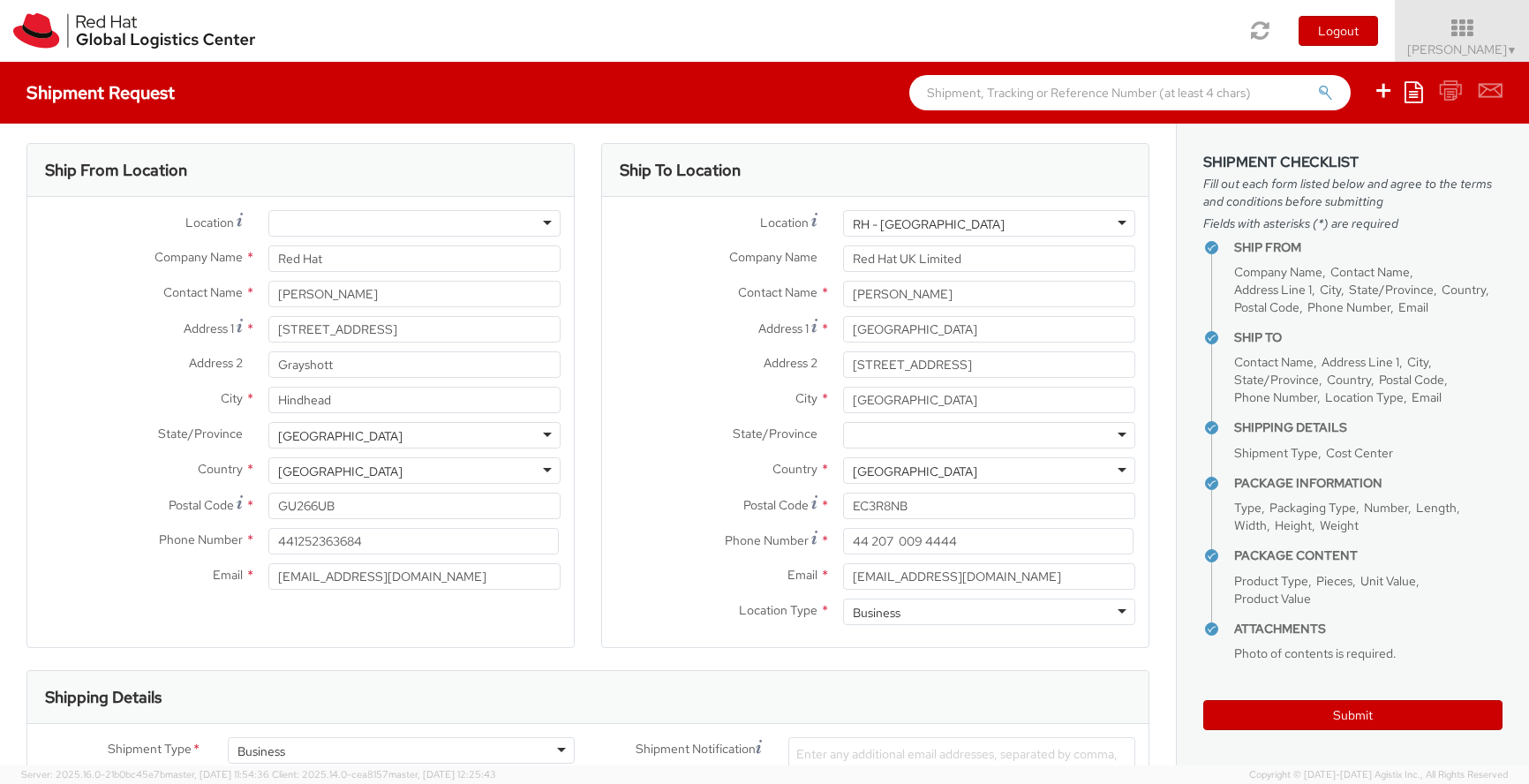
scroll to position [0, 0]
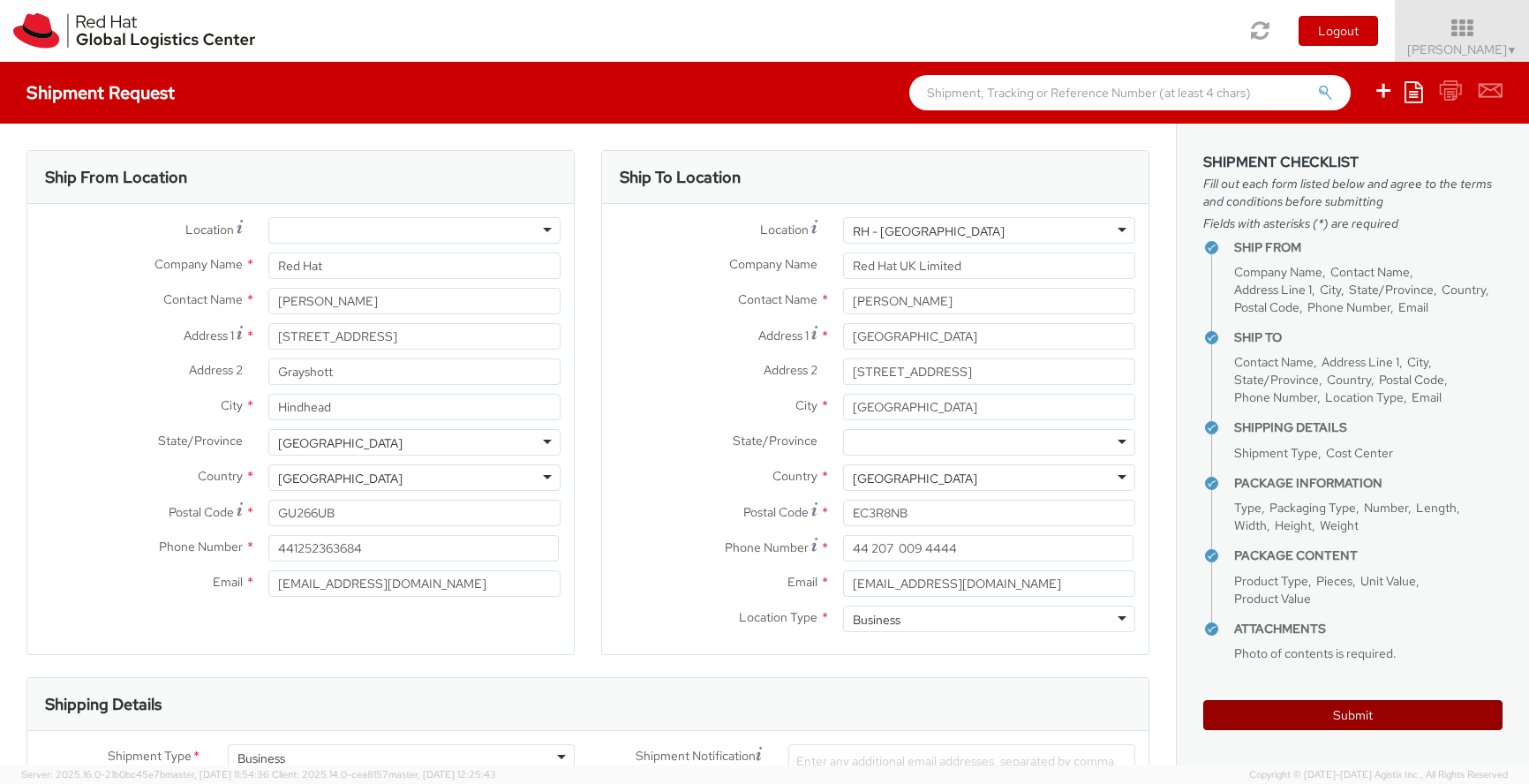
click at [1358, 720] on button "Submit" at bounding box center [1353, 715] width 299 height 30
